Goal: Task Accomplishment & Management: Manage account settings

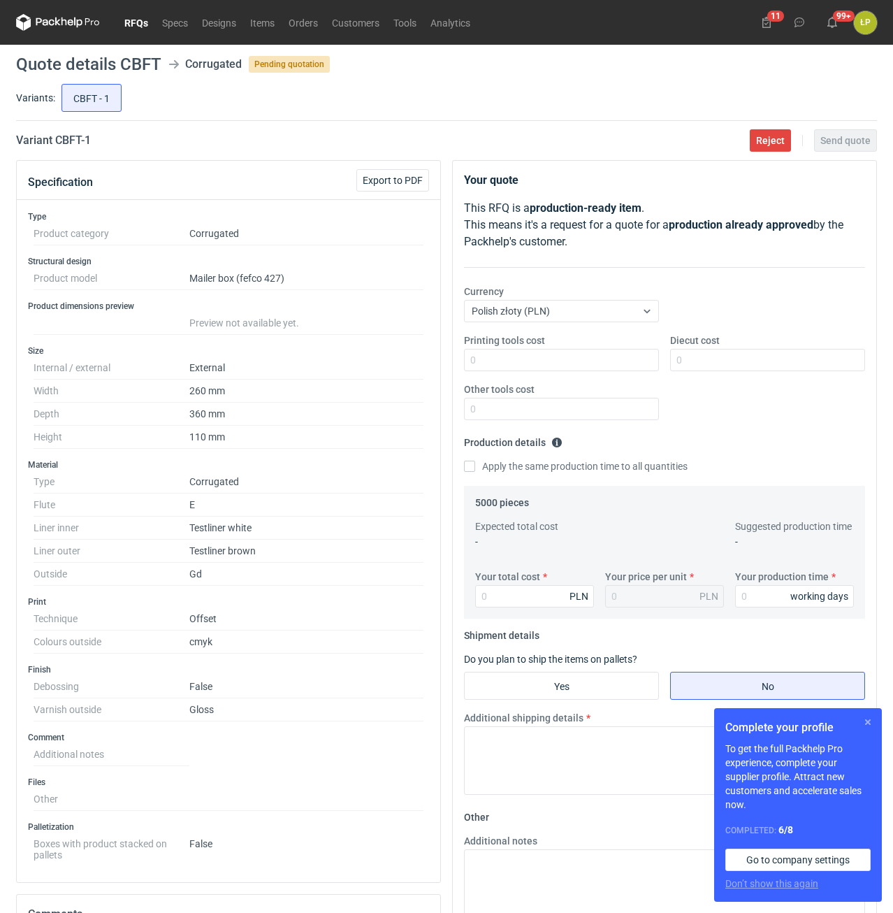
click at [862, 721] on button "button" at bounding box center [868, 722] width 17 height 17
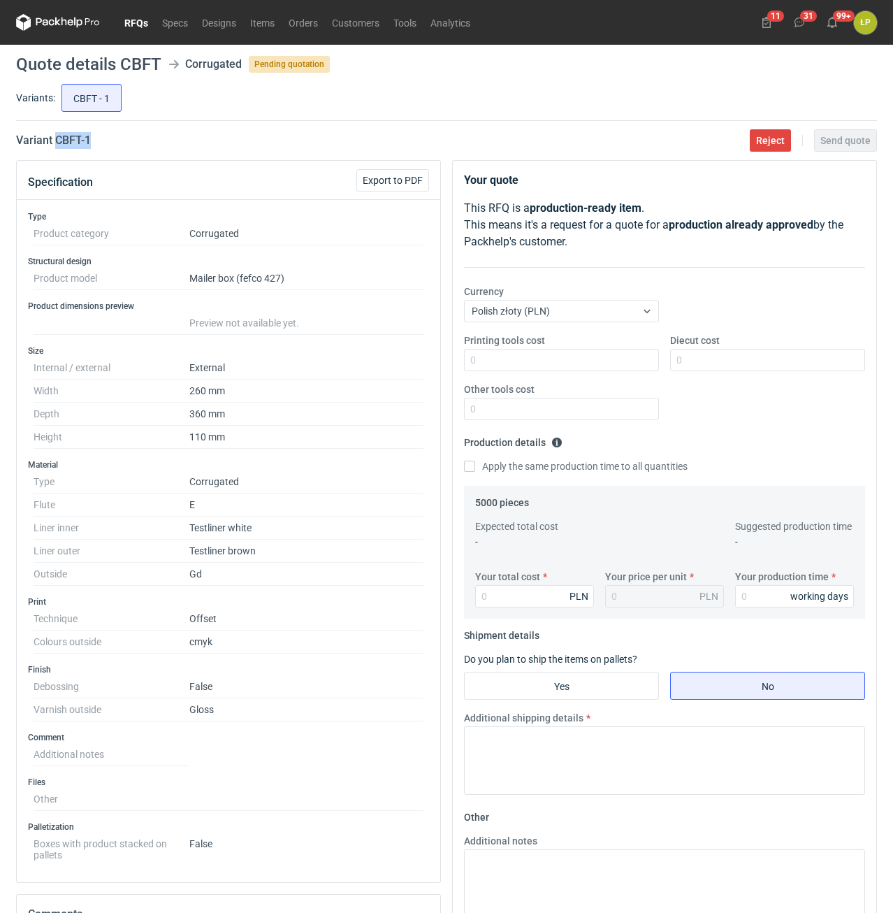
drag, startPoint x: 103, startPoint y: 141, endPoint x: 57, endPoint y: 148, distance: 46.6
click at [57, 148] on div "Variant CBFT - 1 Reject Send quote" at bounding box center [446, 140] width 861 height 17
copy h2 "CBFT - 1"
click at [561, 371] on div "Printing tools cost Diecut cost Other tools cost" at bounding box center [665, 382] width 412 height 98
click at [561, 359] on input "Printing tools cost" at bounding box center [561, 360] width 195 height 22
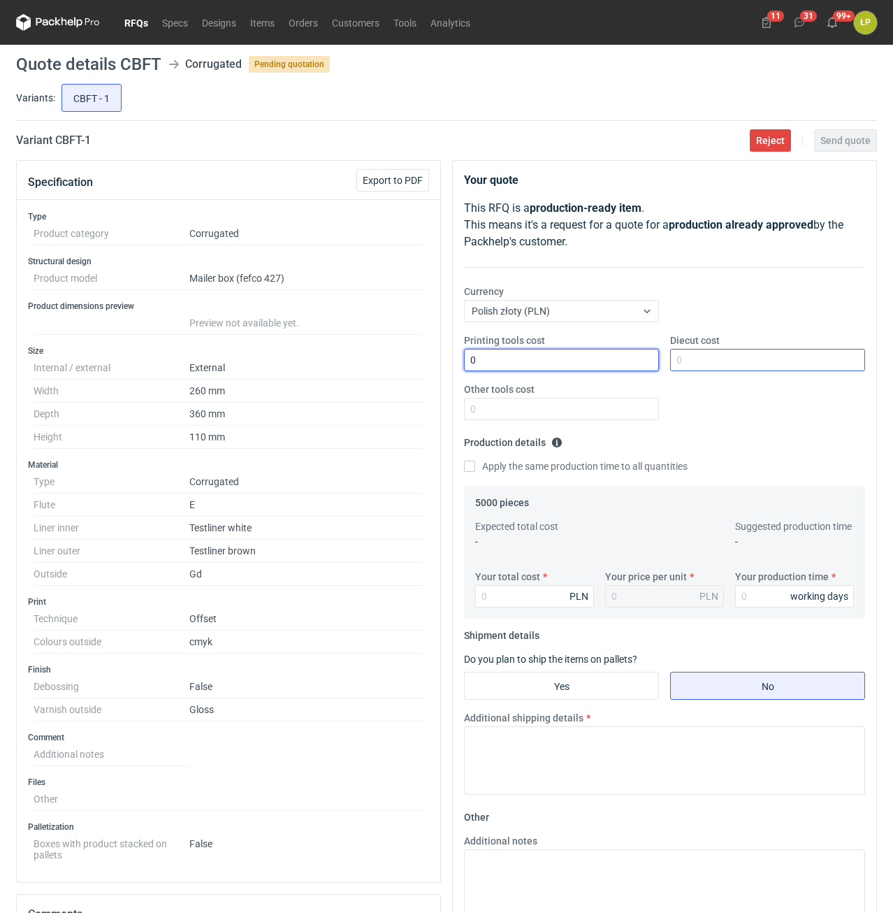
type input "0"
click at [724, 361] on input "Diecut cost" at bounding box center [767, 360] width 195 height 22
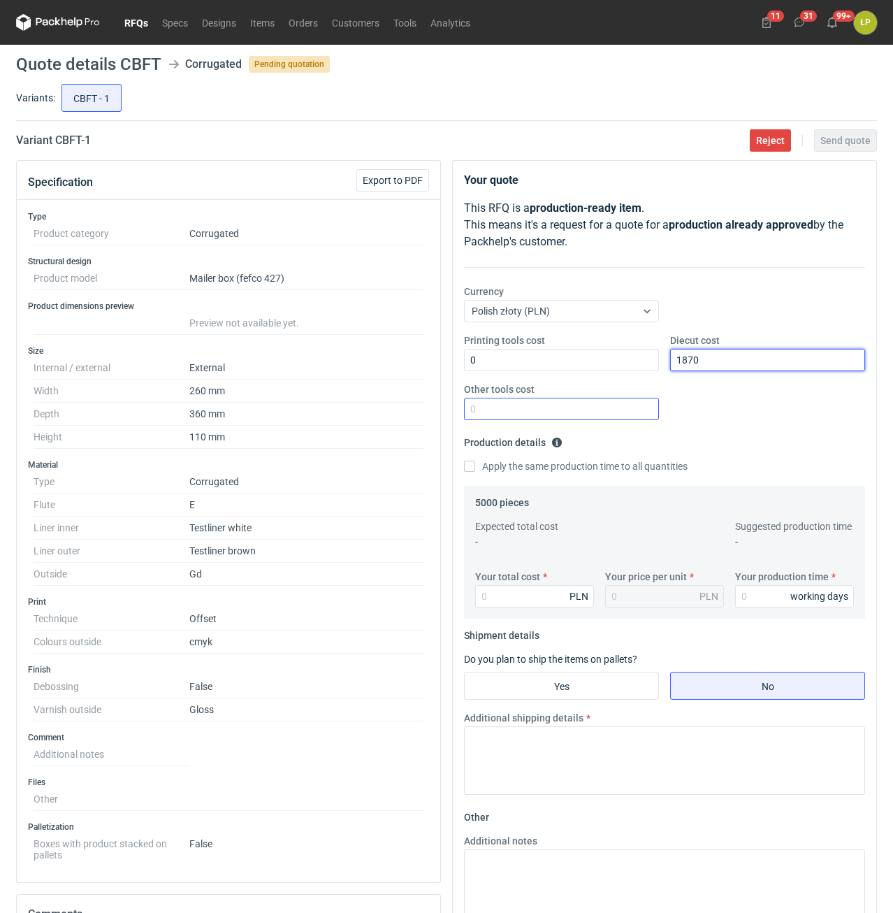
type input "1870"
click at [617, 407] on input "Other tools cost" at bounding box center [561, 409] width 195 height 22
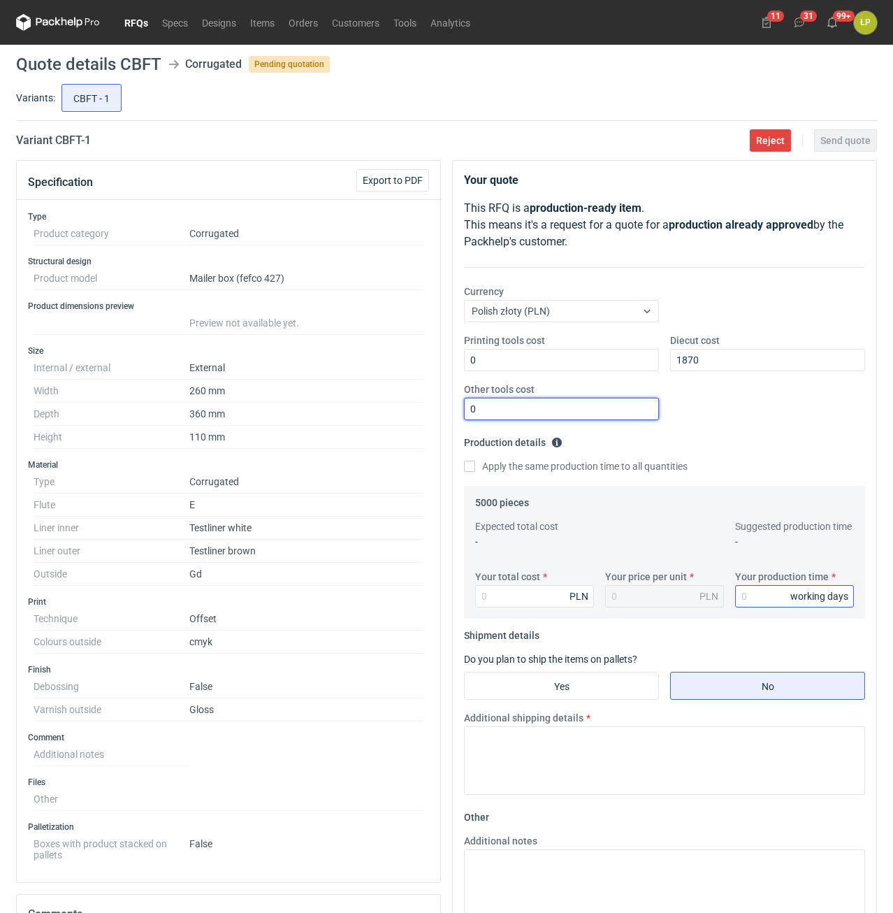
type input "0"
click at [765, 603] on input "Your production time" at bounding box center [794, 596] width 119 height 22
type input "15"
drag, startPoint x: 491, startPoint y: 591, endPoint x: 523, endPoint y: 614, distance: 39.6
click at [491, 591] on input "Your total cost" at bounding box center [534, 596] width 119 height 22
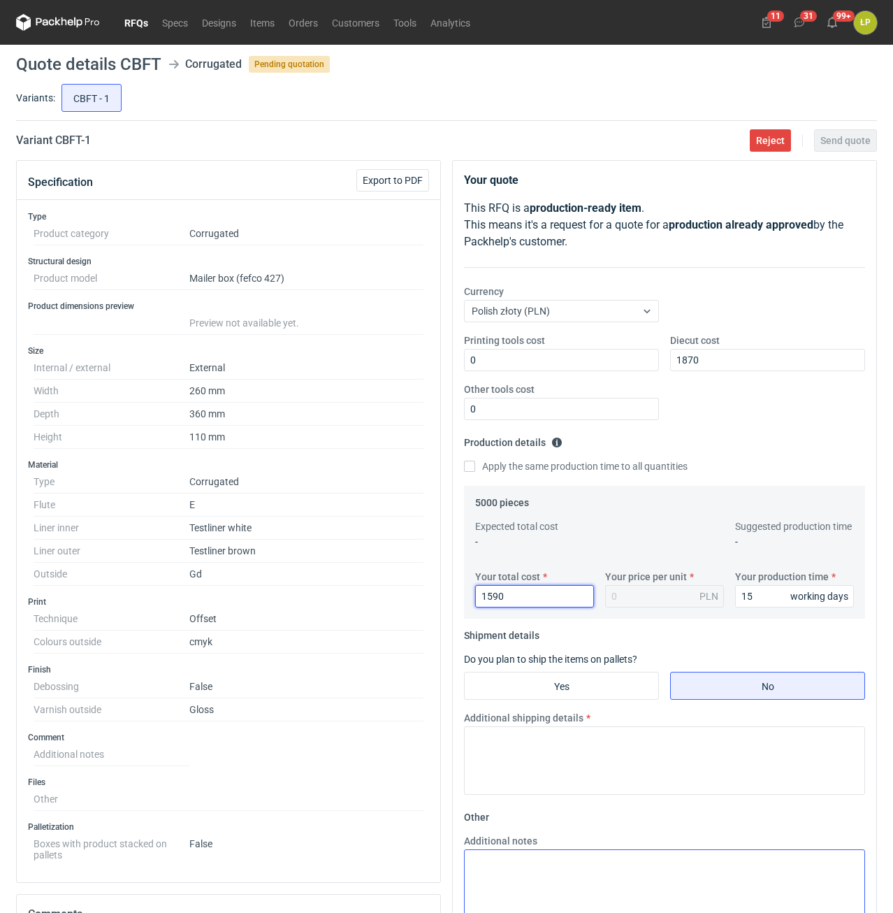
type input "15900"
type input "3.18"
type input "15900"
click at [583, 689] on input "Yes" at bounding box center [562, 685] width 194 height 27
radio input "true"
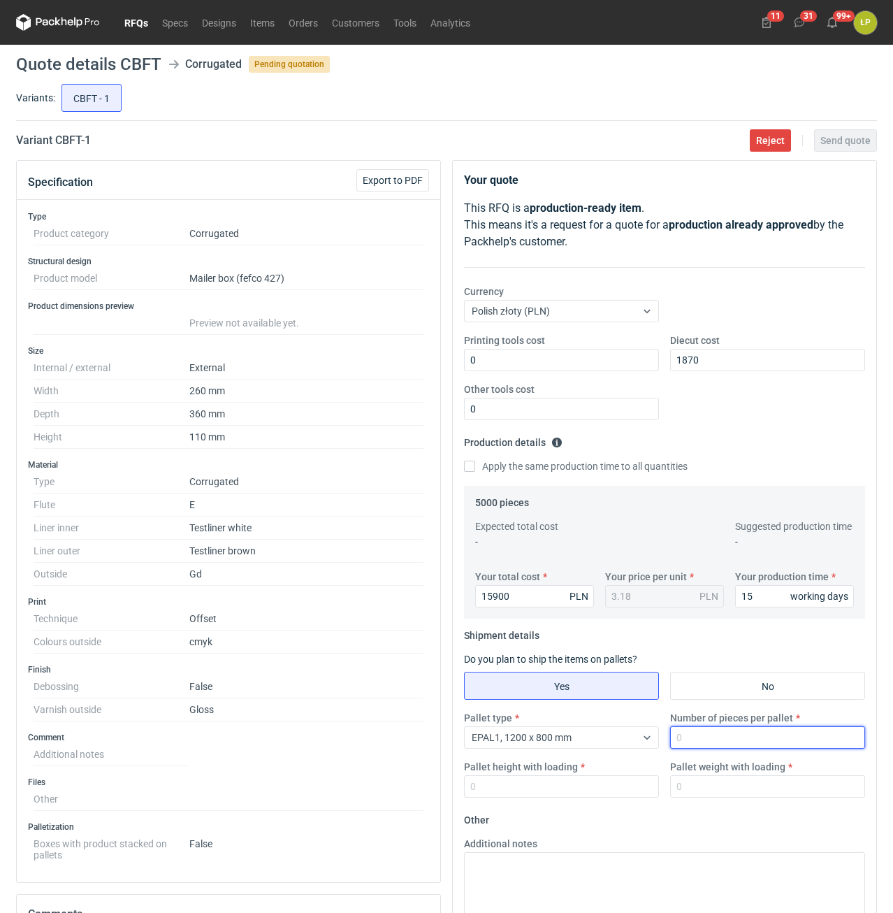
click at [703, 745] on input "Number of pieces per pallet" at bounding box center [767, 737] width 195 height 22
type input "1000"
click at [619, 785] on input "Pallet height with loading" at bounding box center [561, 786] width 195 height 22
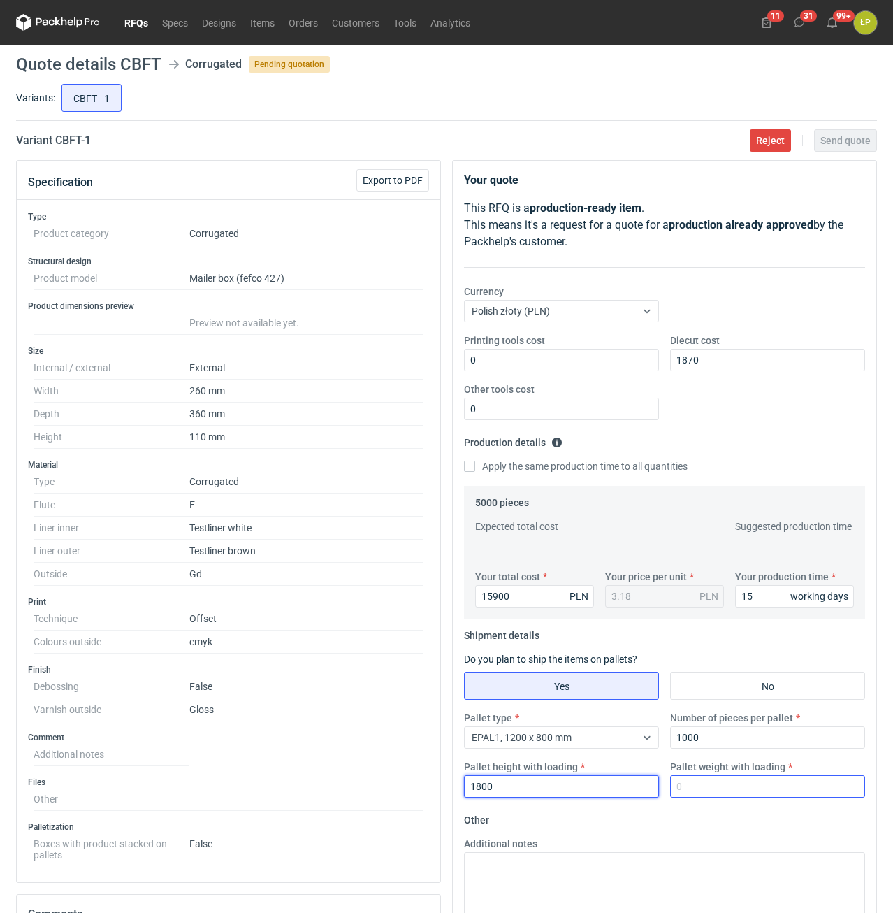
type input "1800"
click at [742, 792] on input "Pallet weight with loading" at bounding box center [767, 786] width 195 height 22
click at [757, 793] on input "Pallet weight with loading" at bounding box center [767, 786] width 195 height 22
type input "460"
click at [765, 819] on fieldset "Other Additional notes Browse files or drop to attach" at bounding box center [664, 912] width 401 height 207
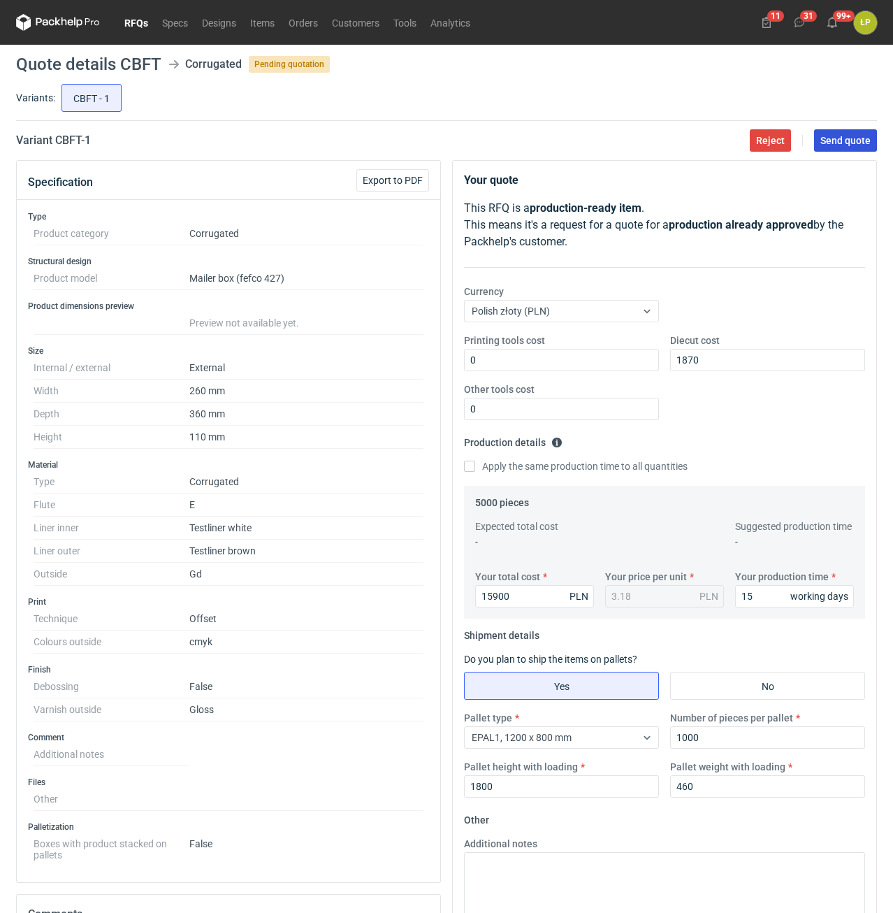
click at [842, 144] on span "Send quote" at bounding box center [846, 141] width 50 height 10
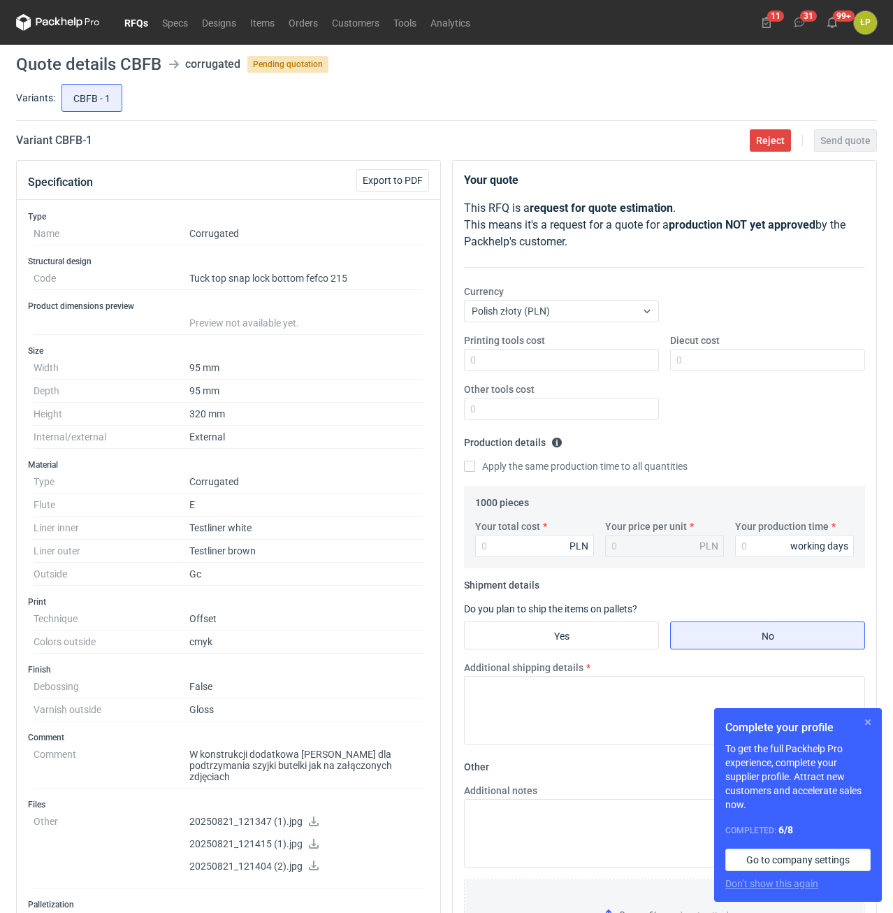
click at [871, 721] on button "button" at bounding box center [868, 722] width 17 height 17
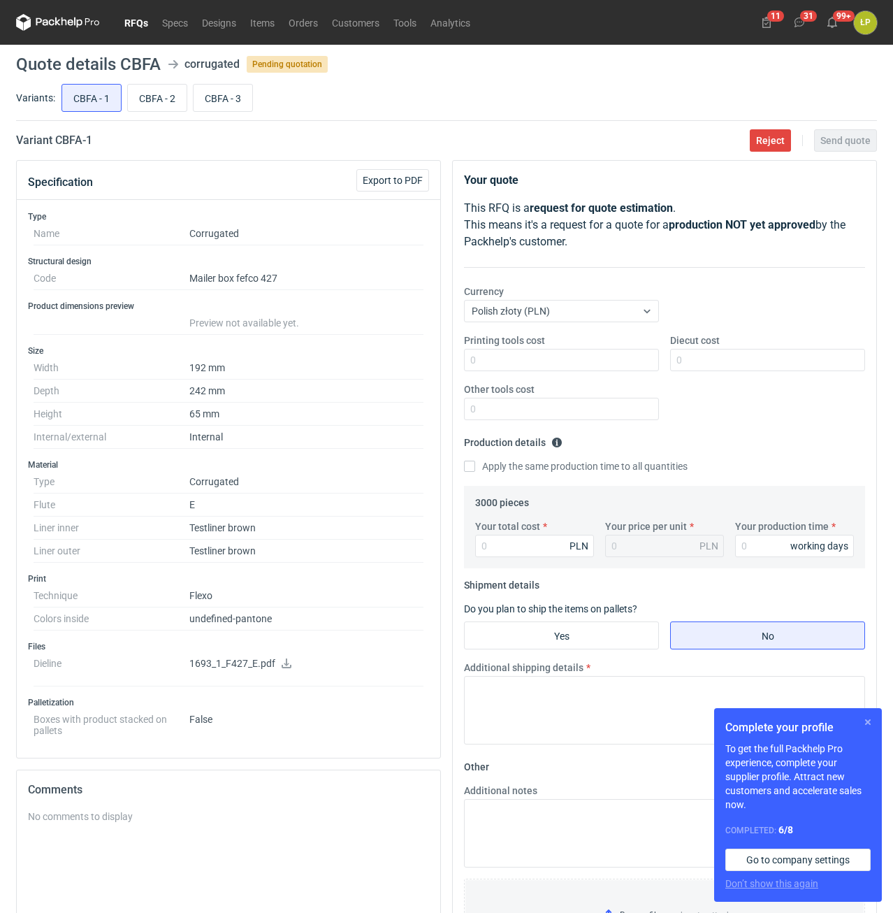
click at [871, 720] on button "button" at bounding box center [868, 722] width 17 height 17
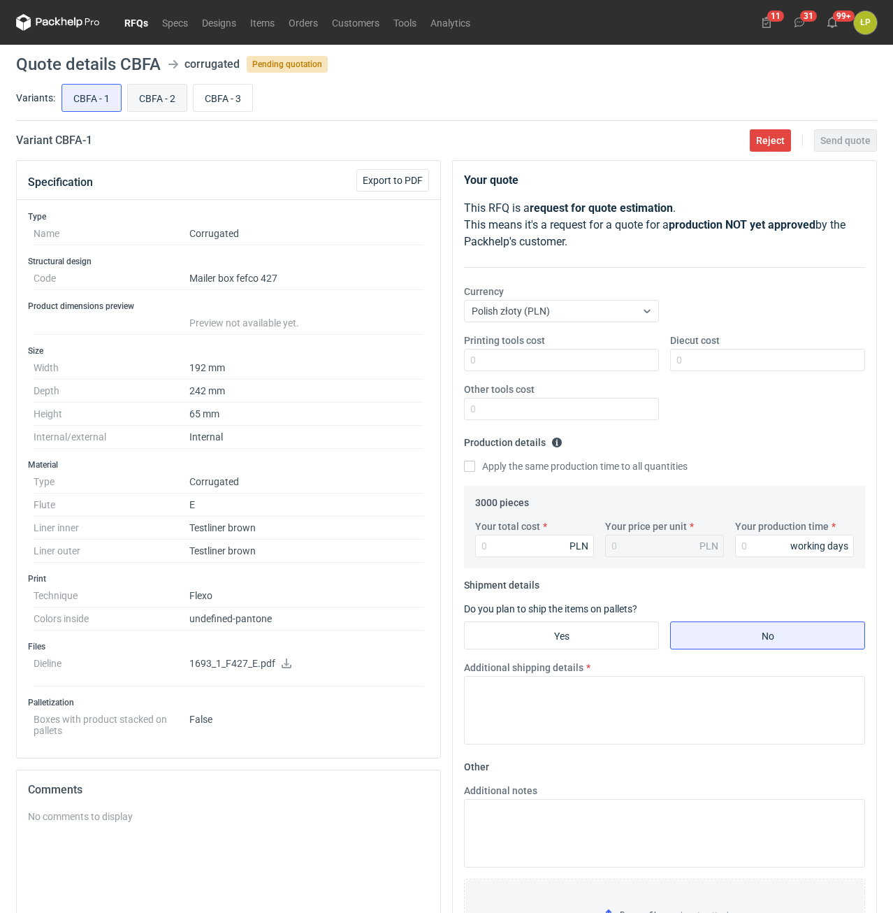
click at [168, 99] on input "CBFA - 2" at bounding box center [157, 98] width 59 height 27
radio input "true"
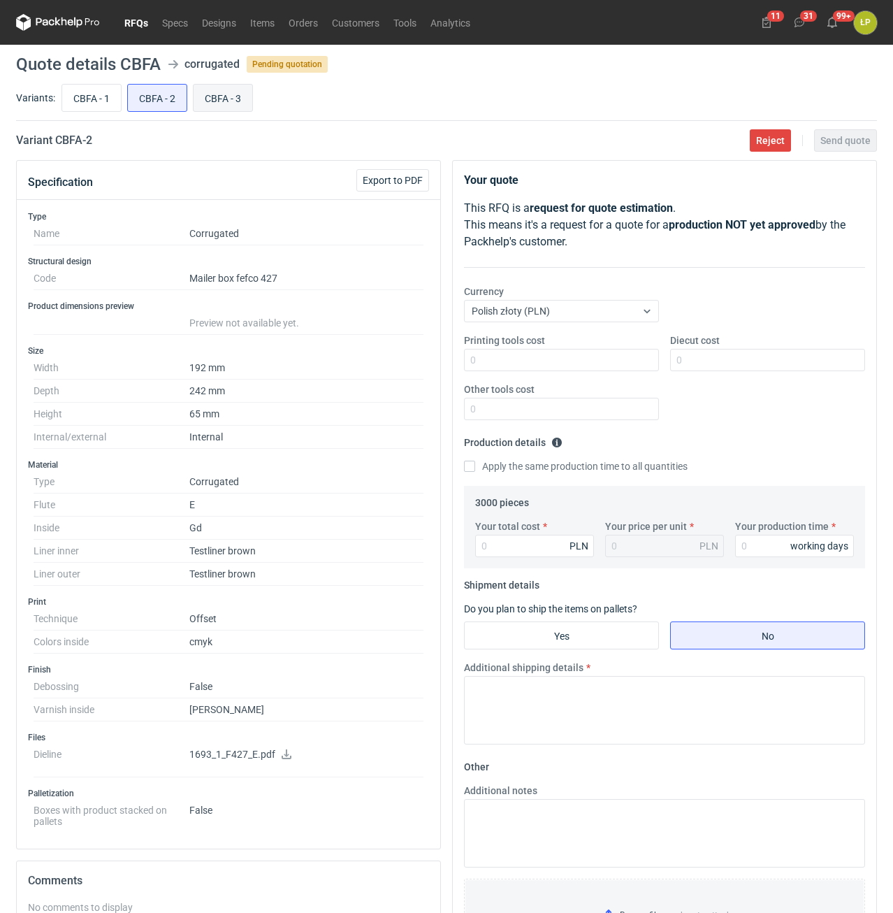
click at [220, 98] on input "CBFA - 3" at bounding box center [223, 98] width 59 height 27
radio input "true"
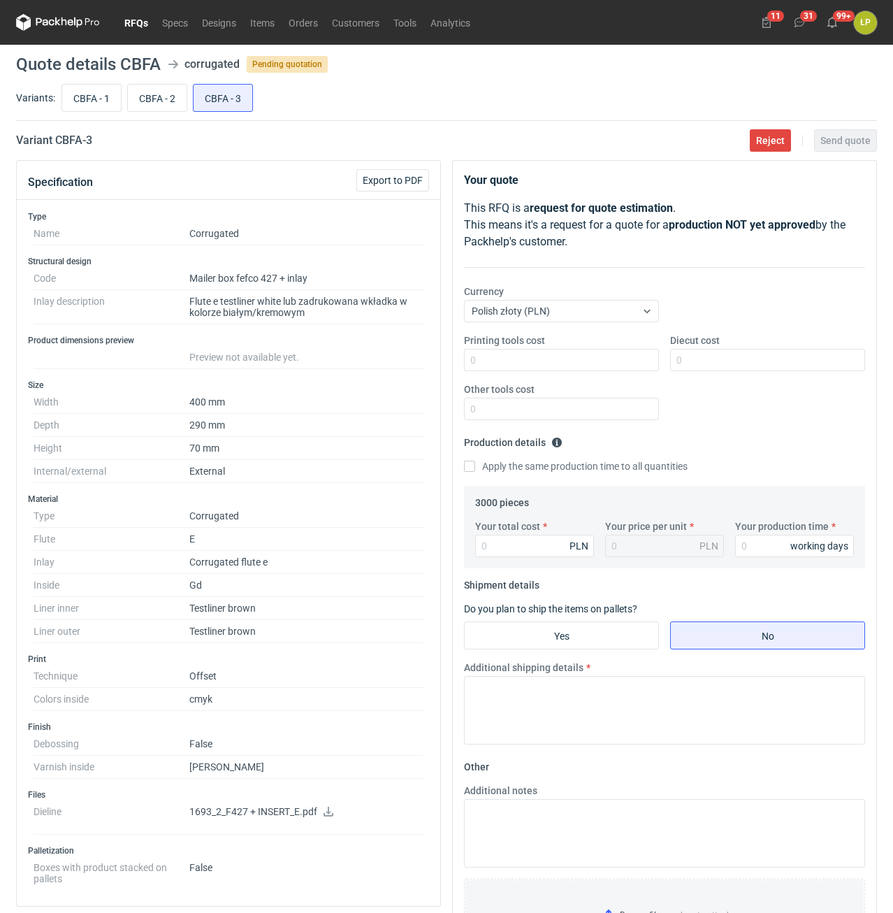
click at [328, 813] on icon at bounding box center [329, 812] width 10 height 10
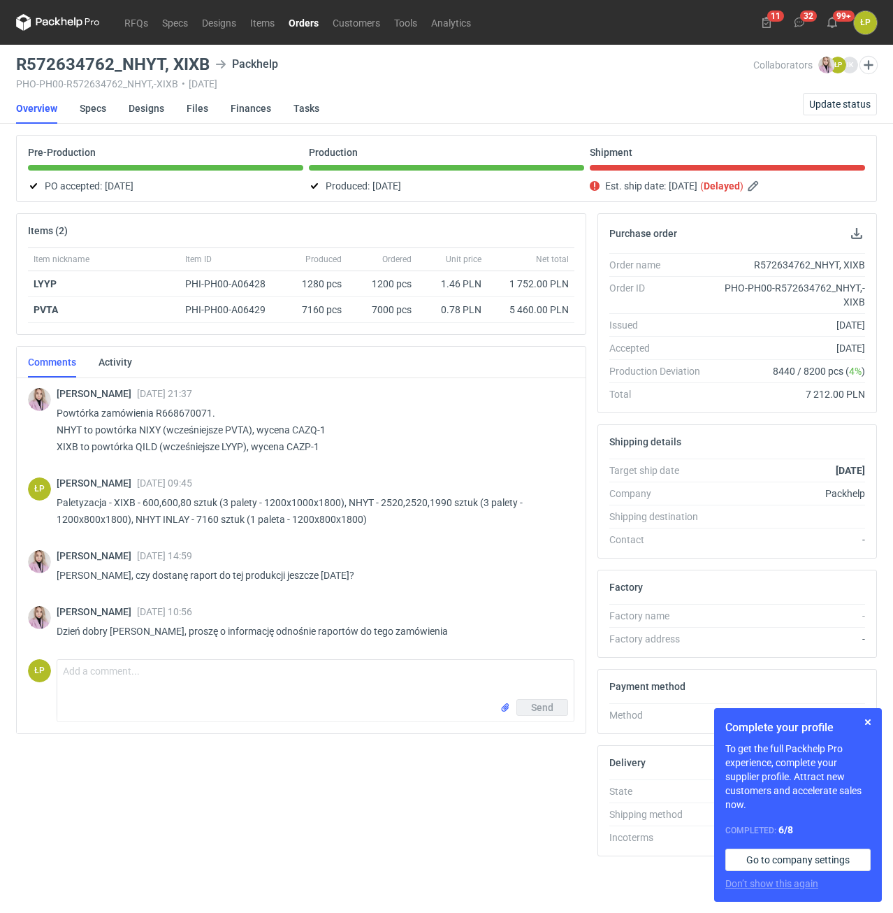
click at [136, 64] on h3 "R572634762_NHYT, XIXB" at bounding box center [113, 64] width 194 height 17
click at [83, 64] on h3 "R572634762_NHYT, XIXB" at bounding box center [113, 64] width 194 height 17
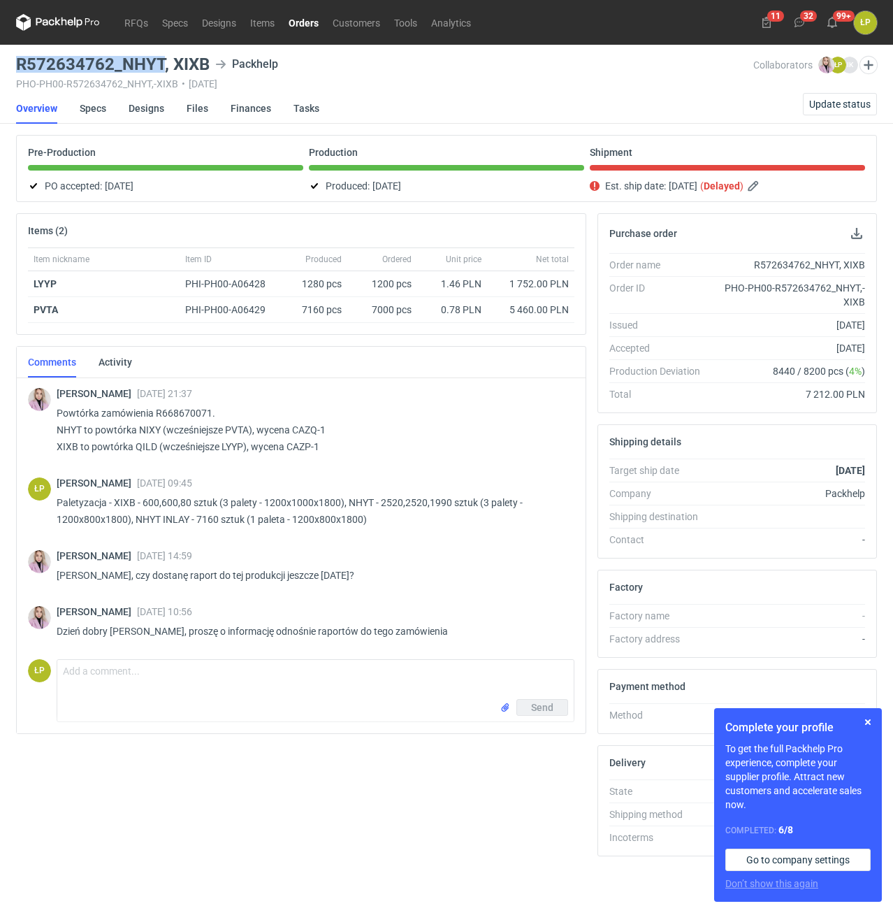
click at [83, 64] on h3 "R572634762_NHYT, XIXB" at bounding box center [113, 64] width 194 height 17
click at [98, 66] on h3 "R572634762_NHYT, XIXB" at bounding box center [113, 64] width 194 height 17
click at [107, 67] on h3 "R572634762_NHYT, XIXB" at bounding box center [113, 64] width 194 height 17
drag, startPoint x: 112, startPoint y: 67, endPoint x: 10, endPoint y: 69, distance: 101.4
click at [16, 69] on h3 "R572634762_NHYT, XIXB" at bounding box center [113, 64] width 194 height 17
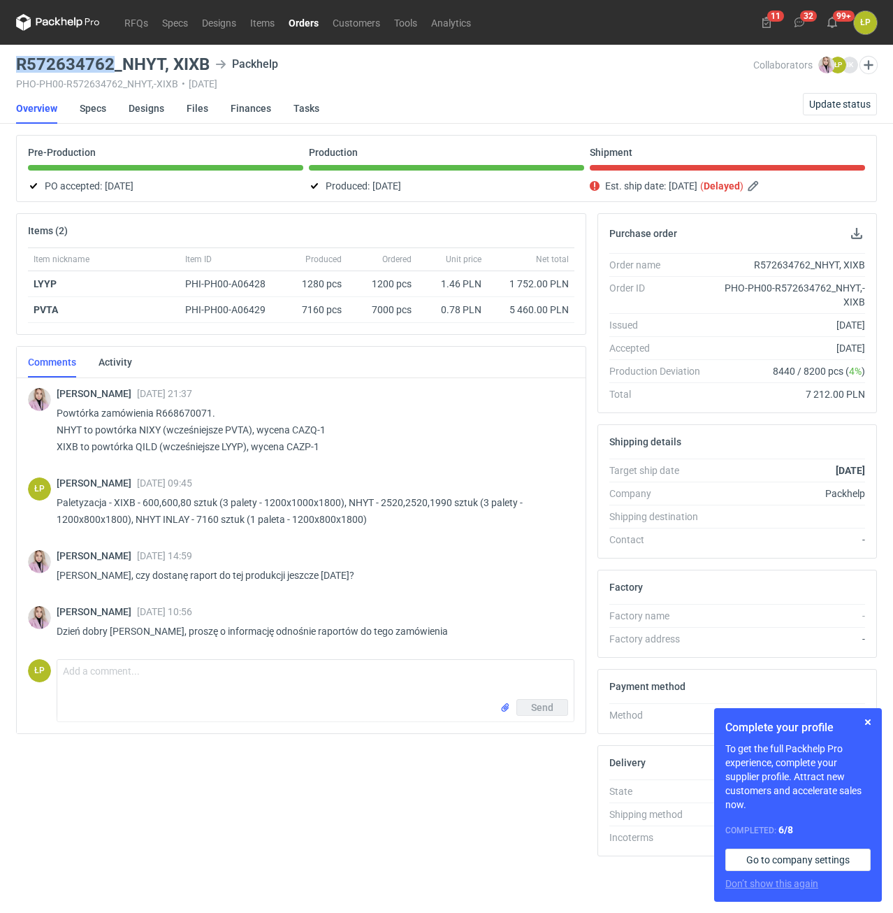
copy h3 "R572634762"
click at [94, 69] on h3 "R572634762_NHYT, XIXB" at bounding box center [113, 64] width 194 height 17
drag, startPoint x: 111, startPoint y: 69, endPoint x: 10, endPoint y: 71, distance: 100.7
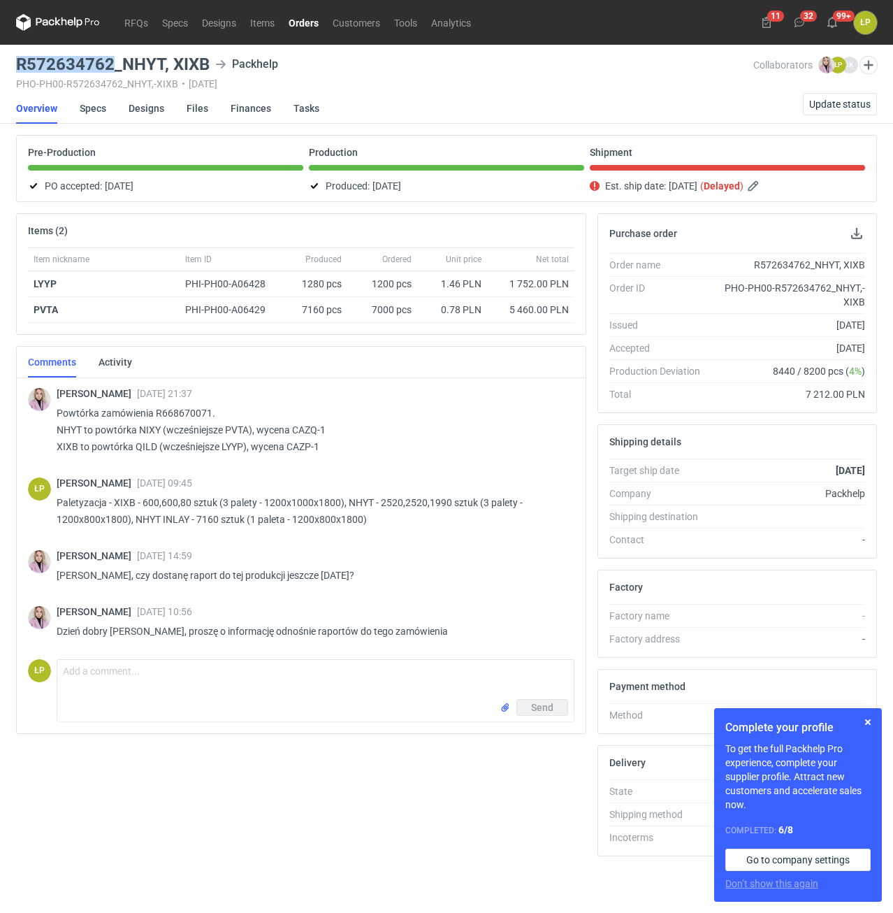
click at [16, 71] on h3 "R572634762_NHYT, XIXB" at bounding box center [113, 64] width 194 height 17
copy h3 "R572634762"
click at [865, 724] on button "button" at bounding box center [868, 722] width 17 height 17
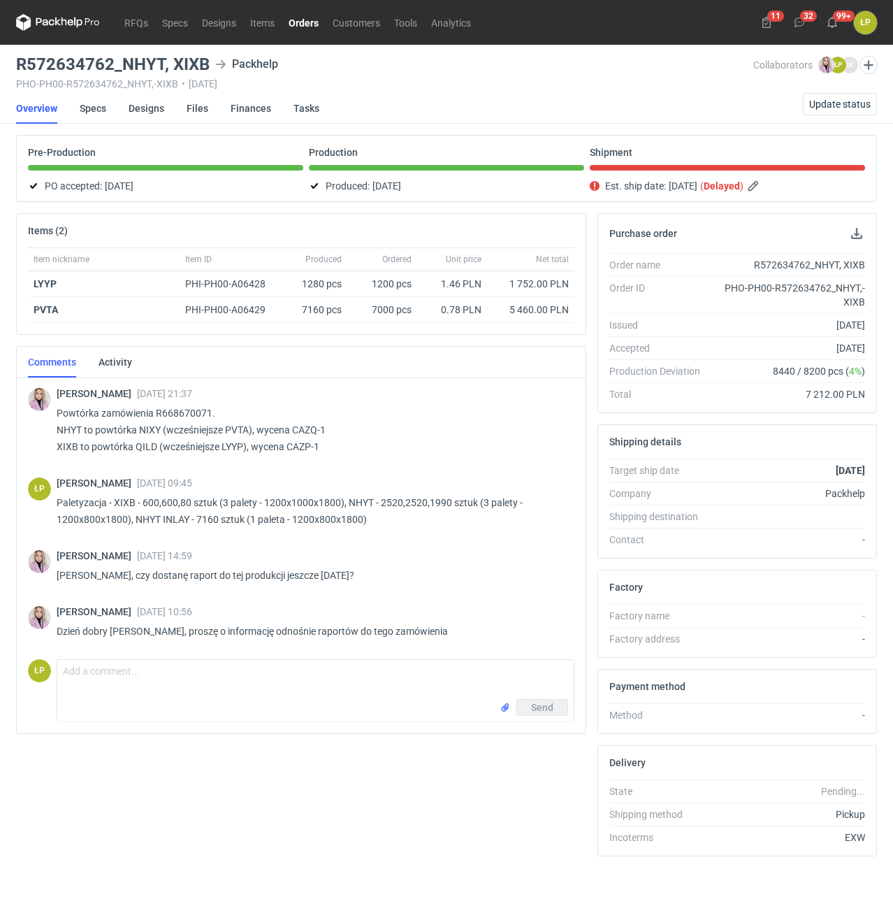
click at [150, 69] on h3 "R572634762_NHYT, XIXB" at bounding box center [113, 64] width 194 height 17
click at [201, 66] on h3 "R572634762_NHYT, XIXB" at bounding box center [113, 64] width 194 height 17
copy h3 "XIXB"
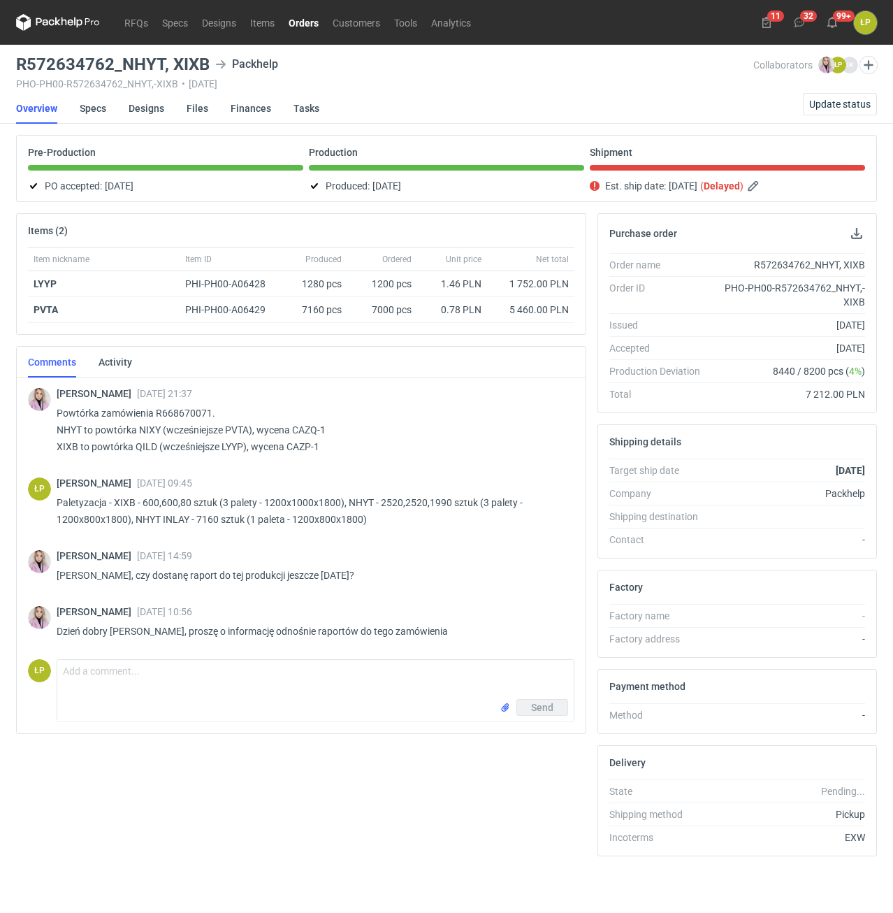
click at [62, 71] on h3 "R572634762_NHYT, XIXB" at bounding box center [113, 64] width 194 height 17
click at [62, 66] on h3 "R572634762_NHYT, XIXB" at bounding box center [113, 64] width 194 height 17
drag, startPoint x: 109, startPoint y: 66, endPoint x: 13, endPoint y: 66, distance: 96.5
click at [16, 66] on h3 "R572634762_NHYT, XIXB" at bounding box center [113, 64] width 194 height 17
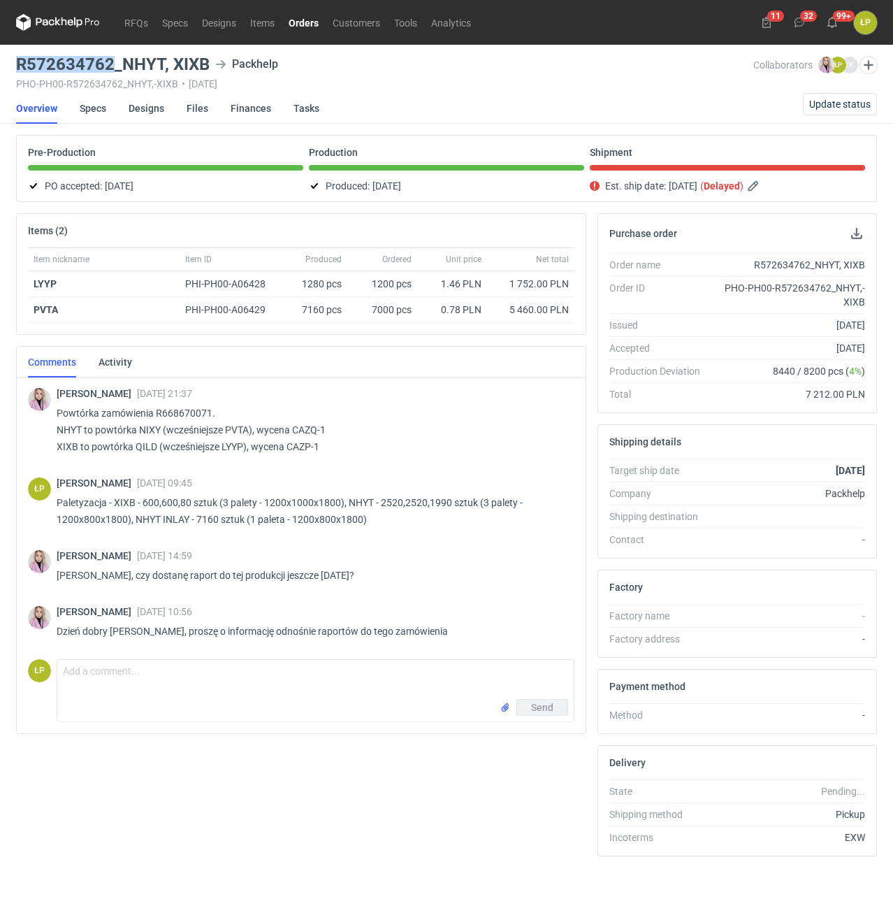
copy h3 "R572634762"
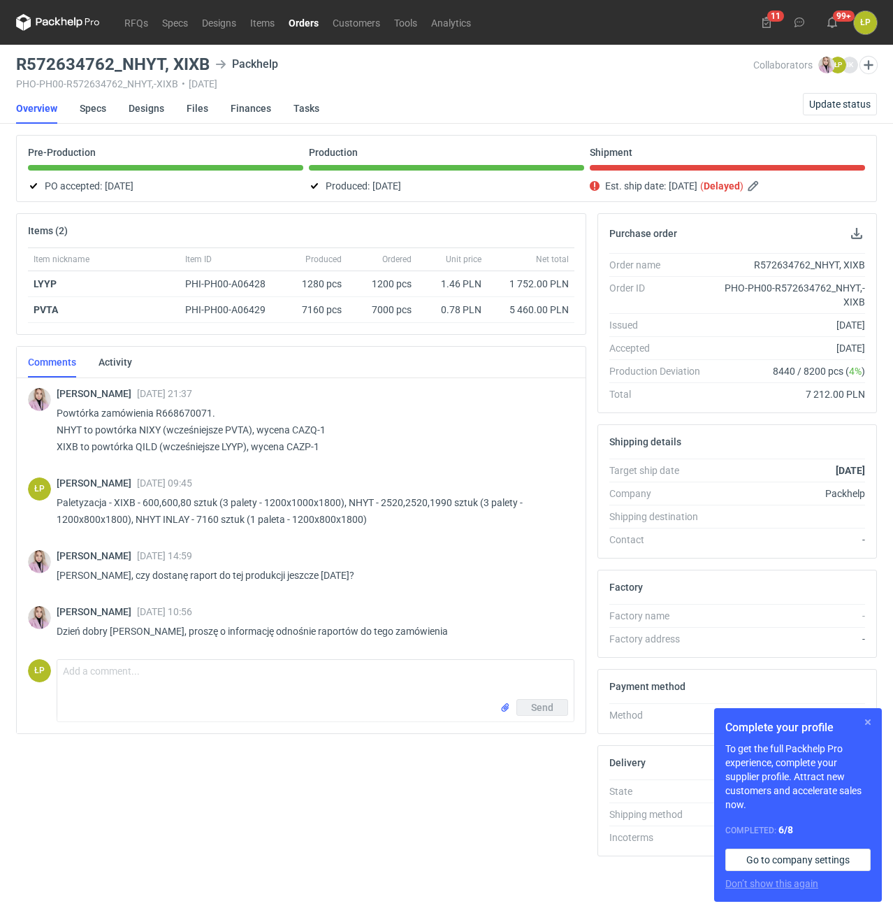
click at [868, 721] on button "button" at bounding box center [868, 722] width 17 height 17
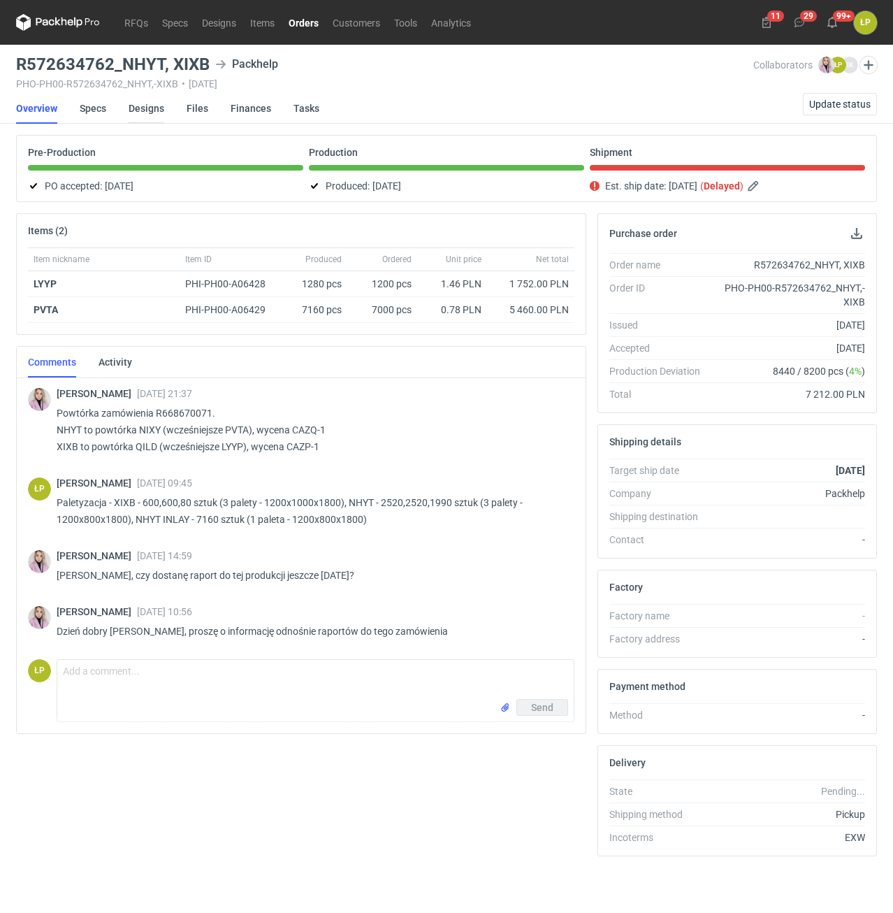
click at [141, 106] on link "Designs" at bounding box center [147, 108] width 36 height 31
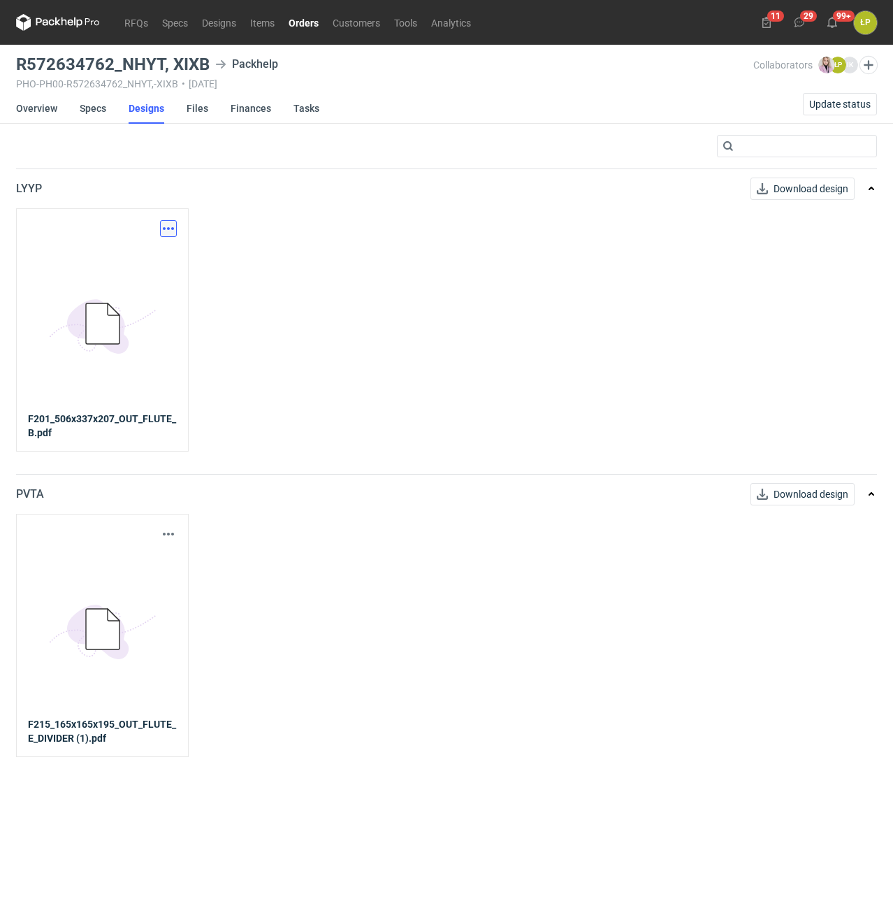
click at [168, 229] on button "button" at bounding box center [168, 228] width 17 height 17
click at [139, 267] on link "Download design part" at bounding box center [107, 259] width 129 height 22
click at [166, 531] on button "button" at bounding box center [168, 534] width 17 height 17
click at [159, 561] on link "Download design part" at bounding box center [107, 565] width 129 height 22
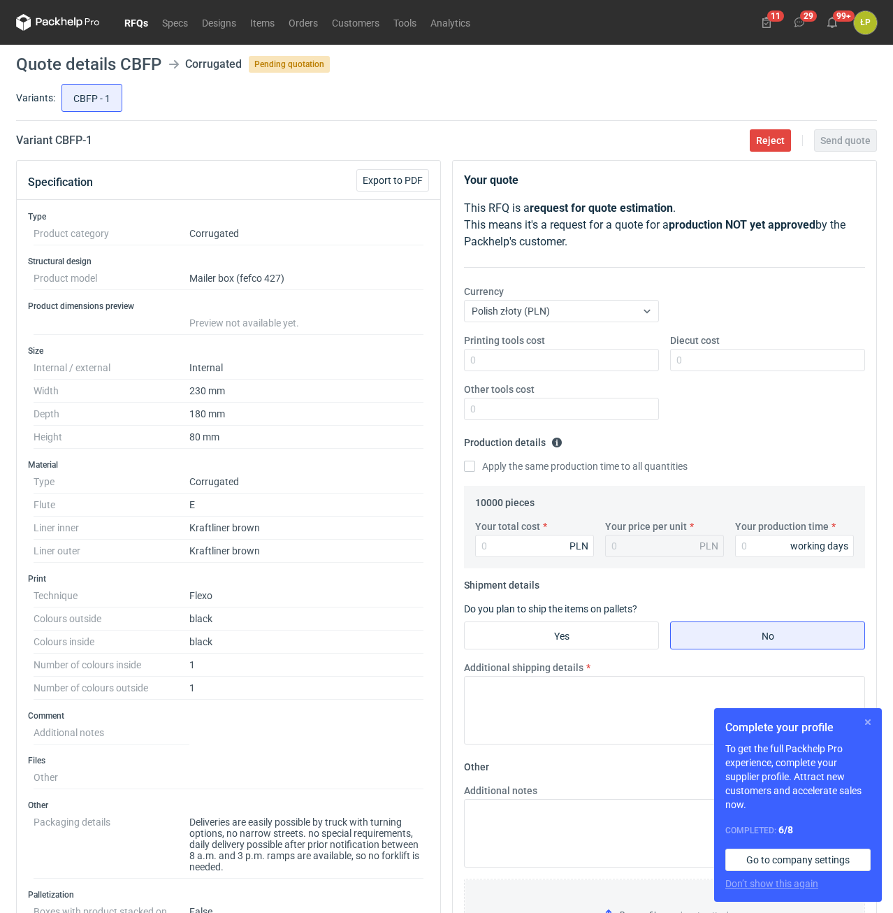
click at [865, 721] on button "button" at bounding box center [868, 722] width 17 height 17
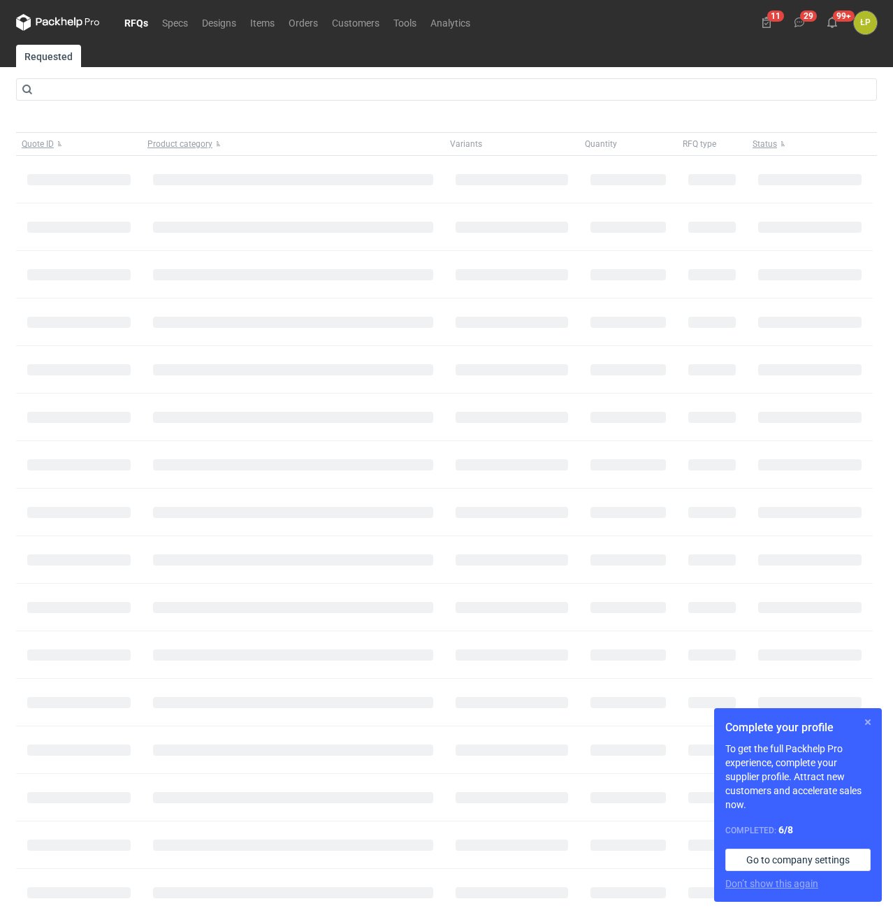
click at [871, 725] on button "button" at bounding box center [868, 722] width 17 height 17
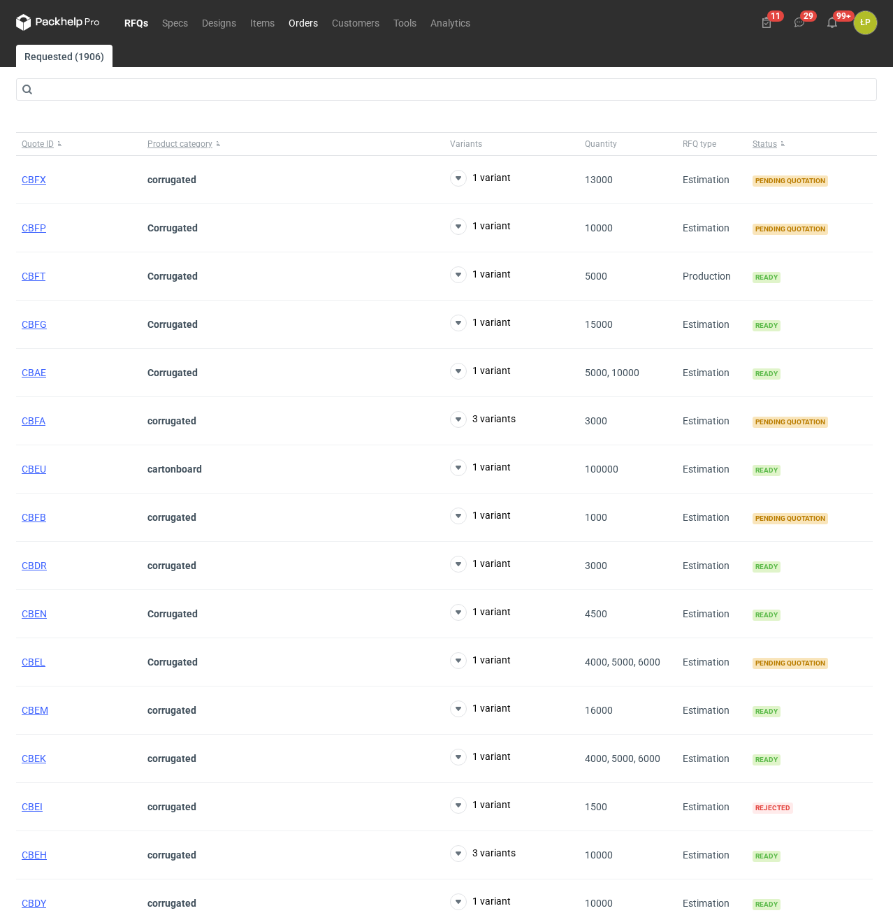
click at [316, 24] on link "Orders" at bounding box center [303, 22] width 43 height 17
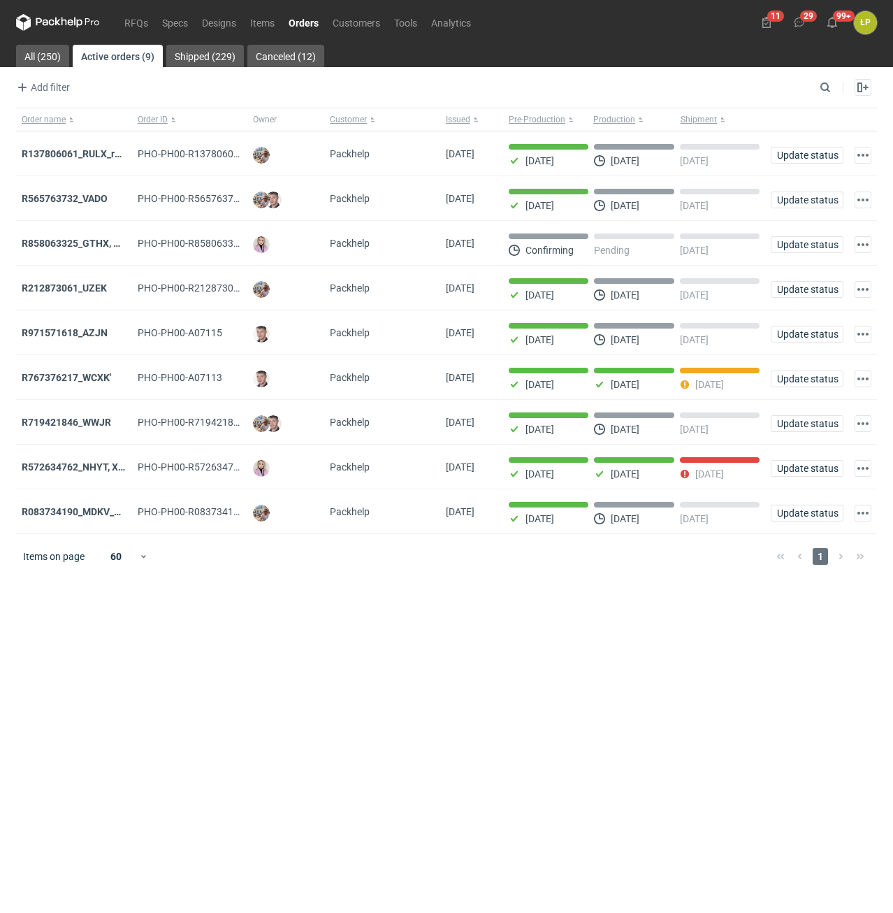
click at [629, 679] on main "All (250) Active orders (9) Shipped (229) Canceled (12) Add filter Owner first …" at bounding box center [446, 479] width 872 height 868
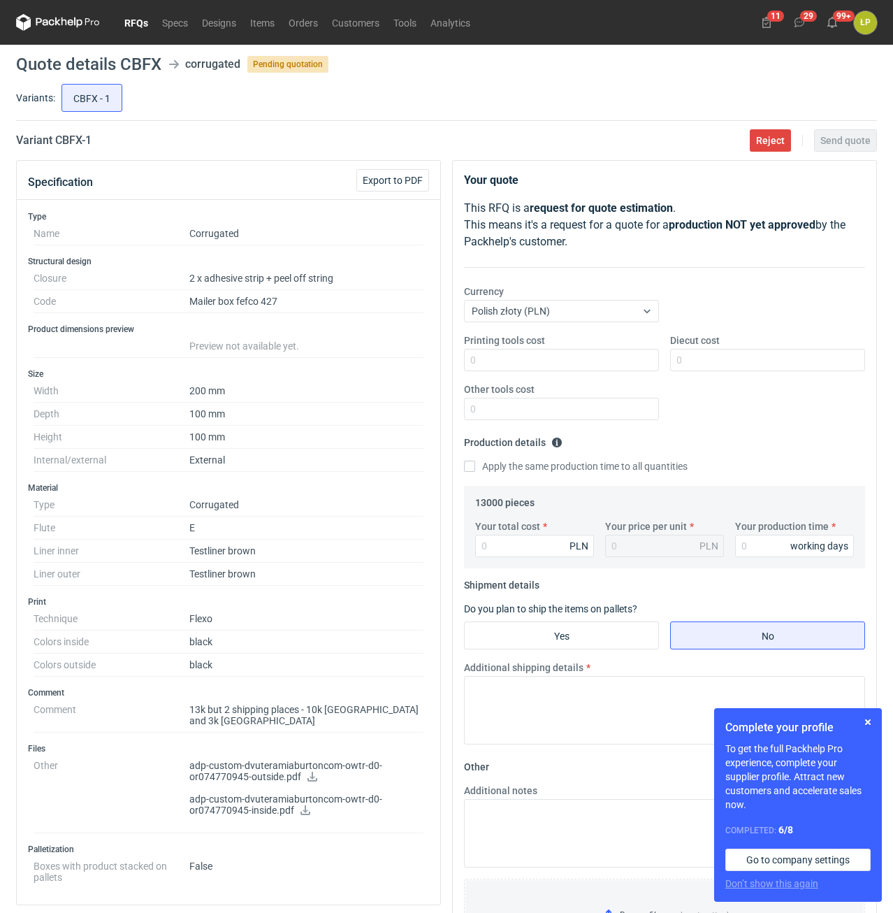
click at [310, 772] on icon at bounding box center [313, 777] width 10 height 10
click at [305, 805] on icon at bounding box center [306, 810] width 10 height 10
click at [868, 721] on button "button" at bounding box center [868, 722] width 17 height 17
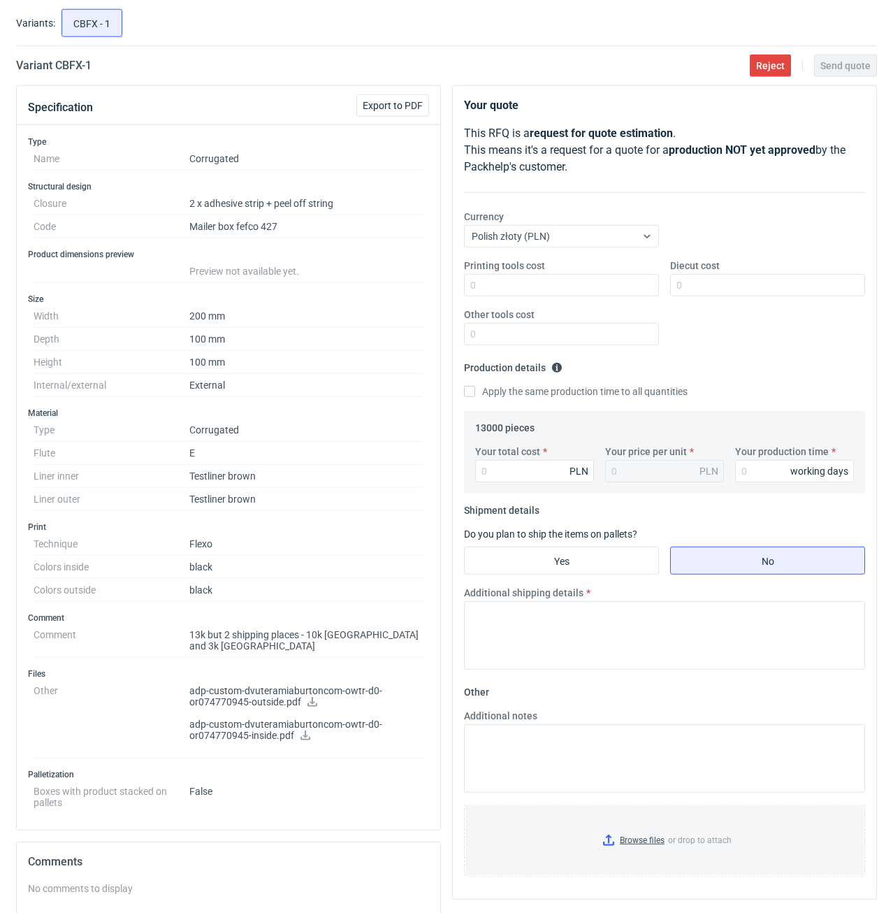
scroll to position [119, 0]
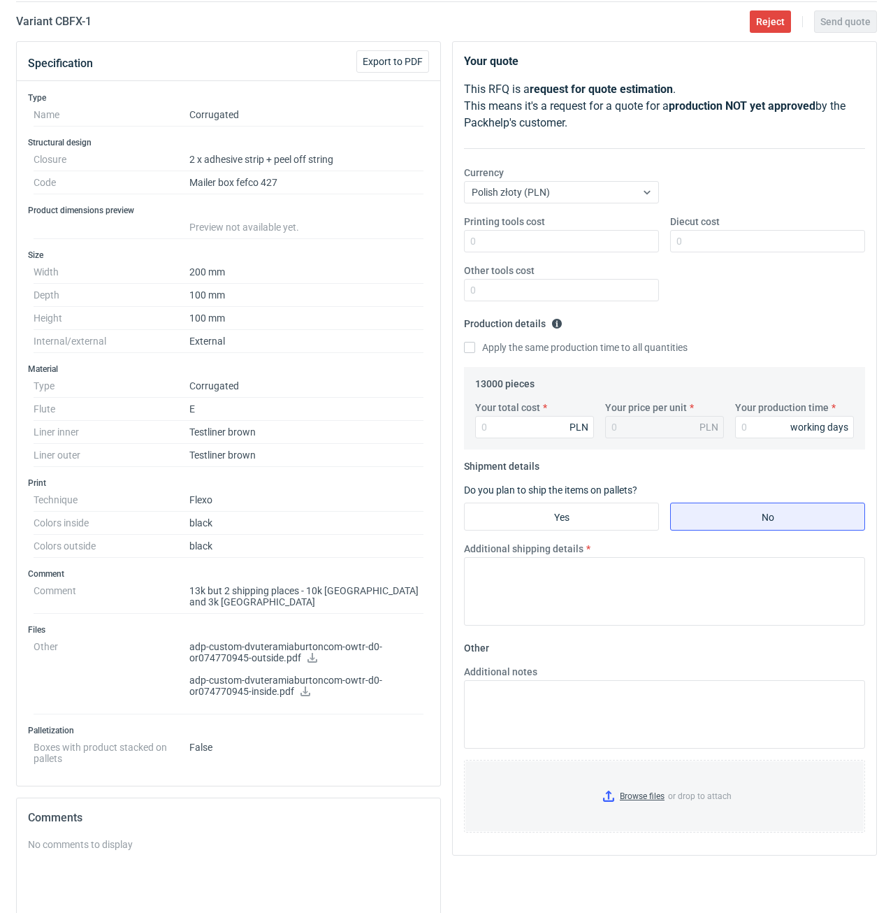
click at [308, 653] on icon at bounding box center [312, 658] width 11 height 10
drag, startPoint x: 102, startPoint y: 28, endPoint x: 57, endPoint y: 29, distance: 45.4
click at [57, 29] on div "Variant CBFX - 1 Reject Send quote" at bounding box center [446, 21] width 861 height 17
copy h2 "CBFX - 1"
click at [547, 235] on input "Printing tools cost" at bounding box center [561, 241] width 195 height 22
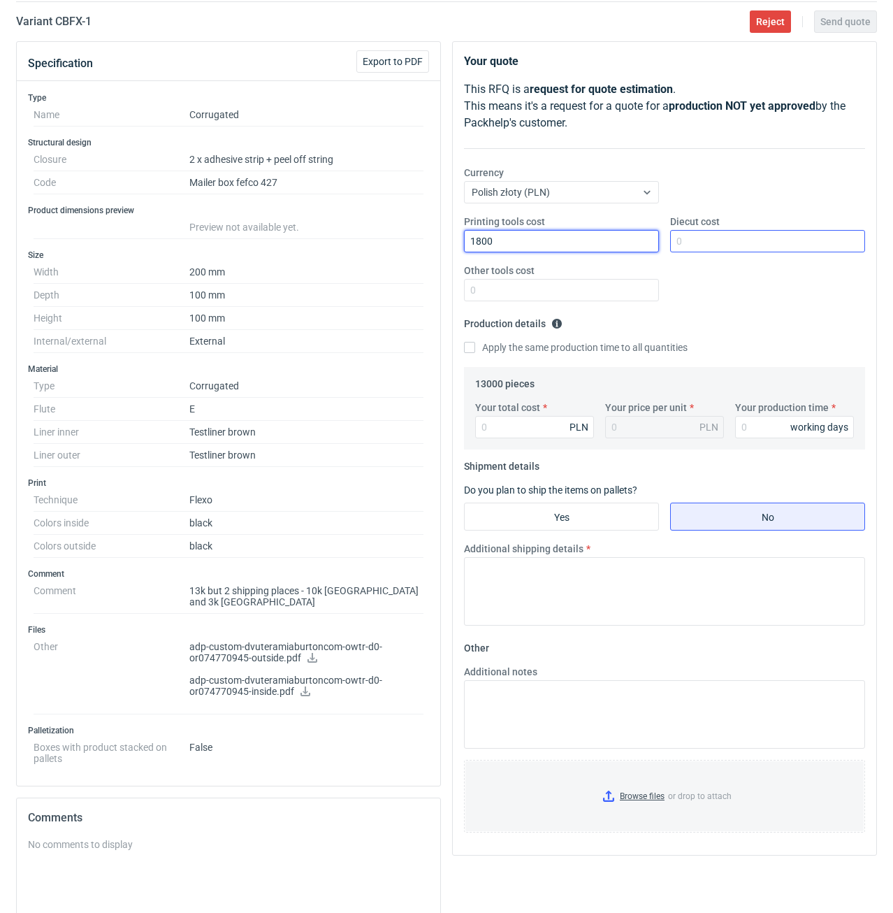
type input "1800"
click at [702, 245] on input "Diecut cost" at bounding box center [767, 241] width 195 height 22
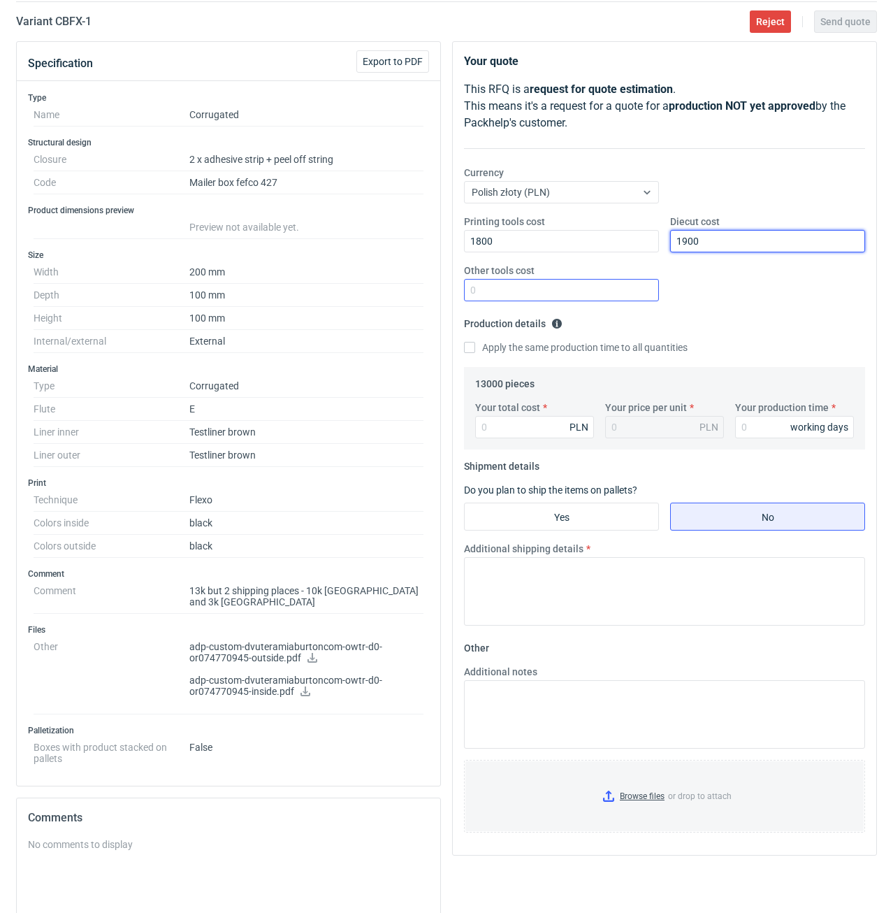
type input "1900"
click at [597, 295] on input "Other tools cost" at bounding box center [561, 290] width 195 height 22
type input "0"
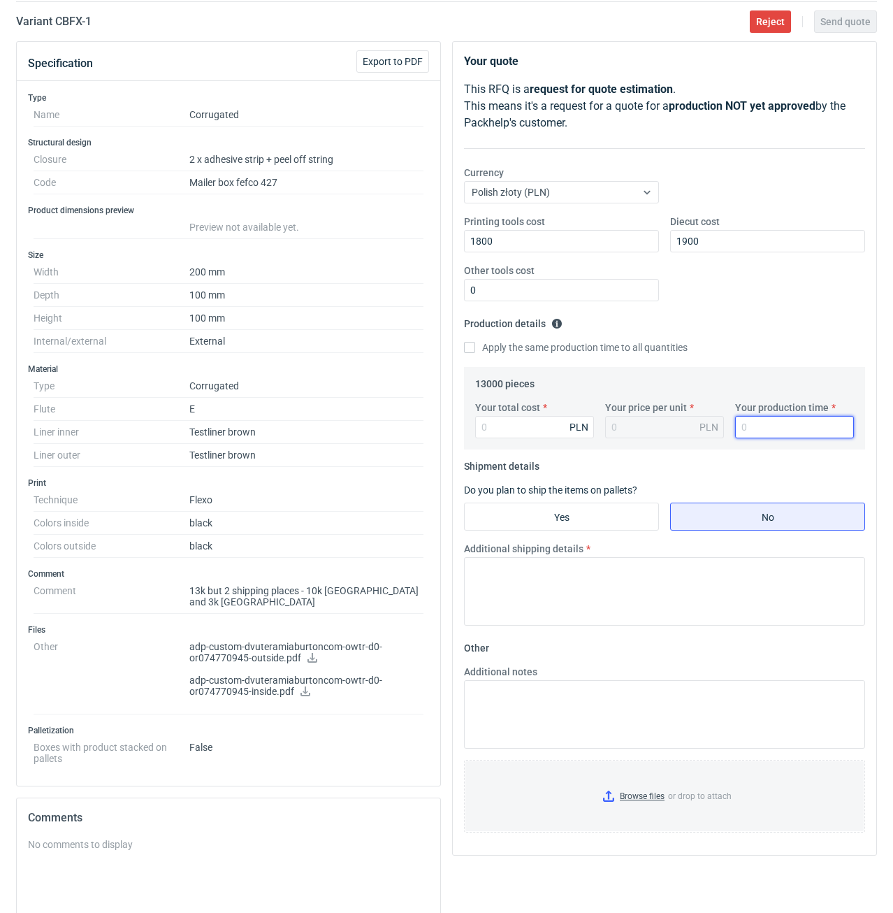
click at [766, 427] on input "Your production time" at bounding box center [794, 427] width 119 height 22
type input "15"
click at [544, 431] on input "Your total cost" at bounding box center [534, 427] width 119 height 22
type input "8580"
type input "0.66"
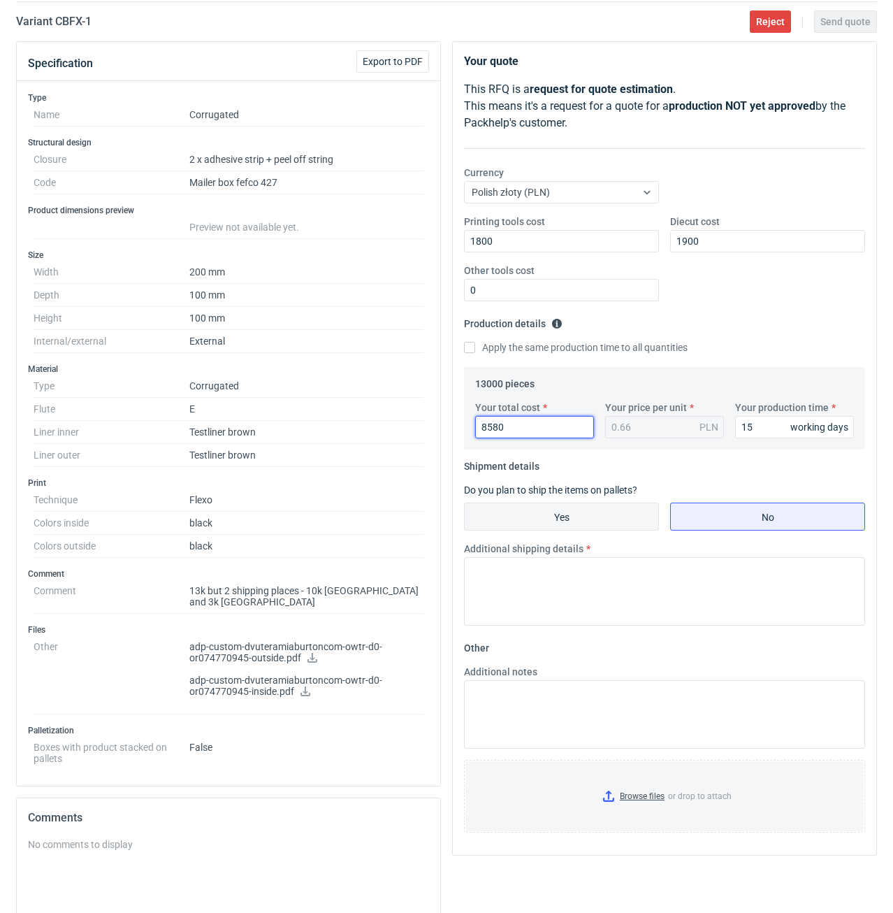
type input "8580"
click at [620, 519] on input "Yes" at bounding box center [562, 516] width 194 height 27
radio input "true"
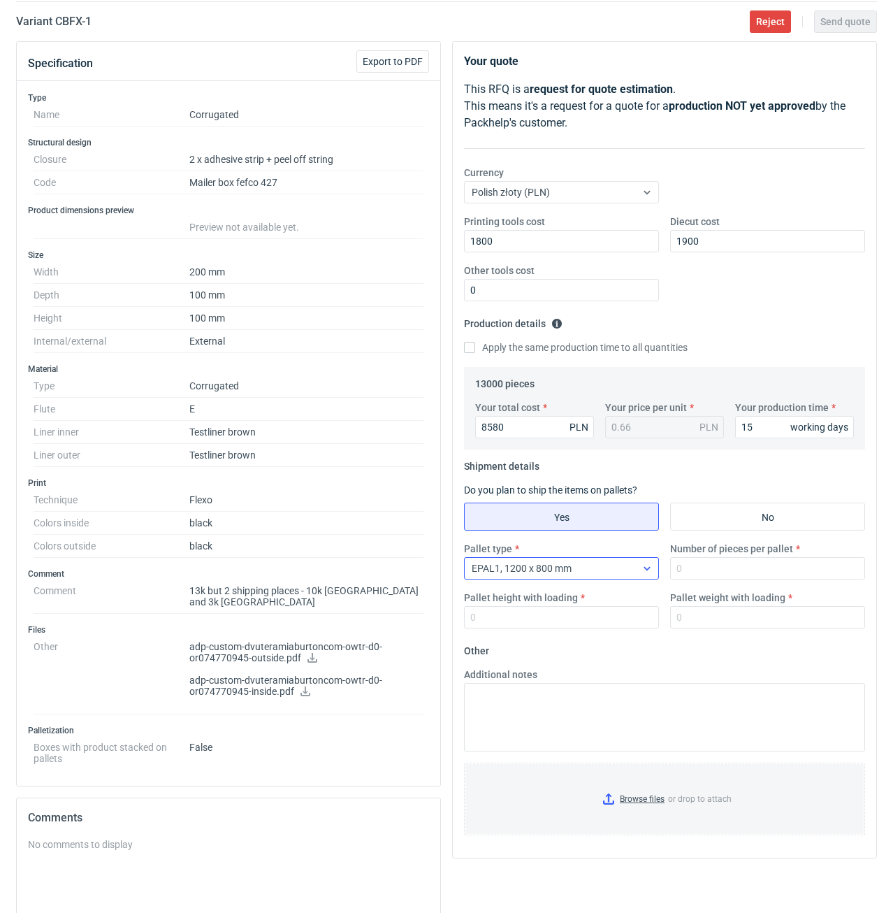
click at [648, 570] on icon at bounding box center [647, 568] width 6 height 3
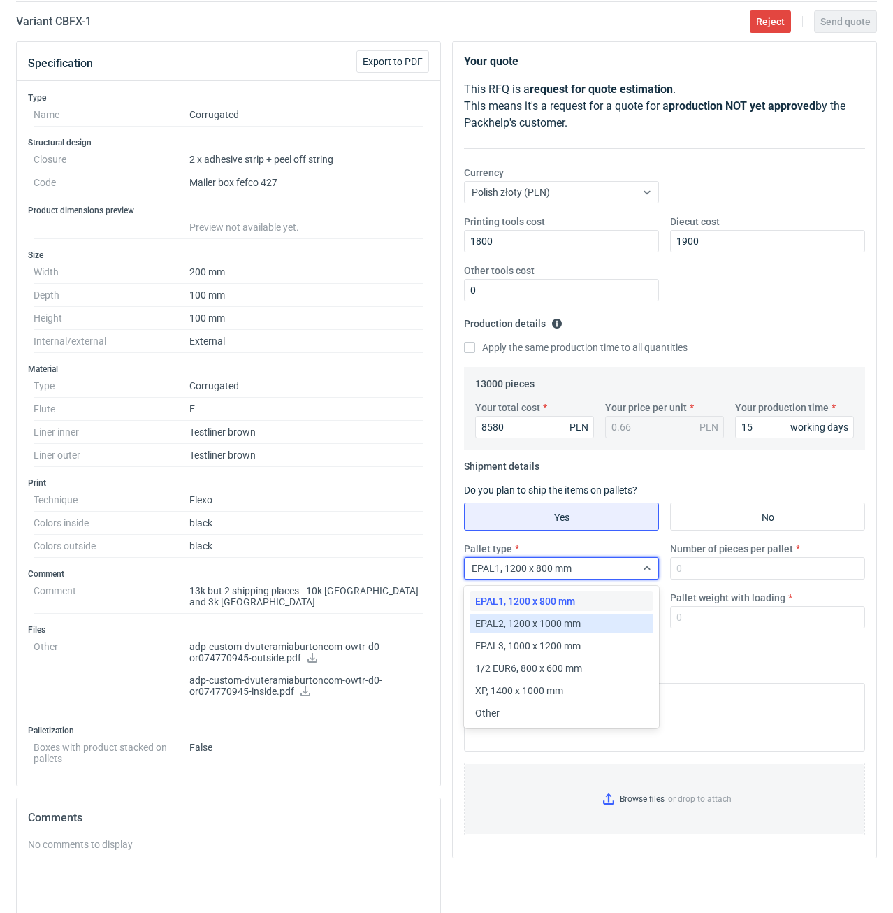
click at [606, 618] on div "EPAL2, 1200 x 1000 mm" at bounding box center [561, 624] width 173 height 14
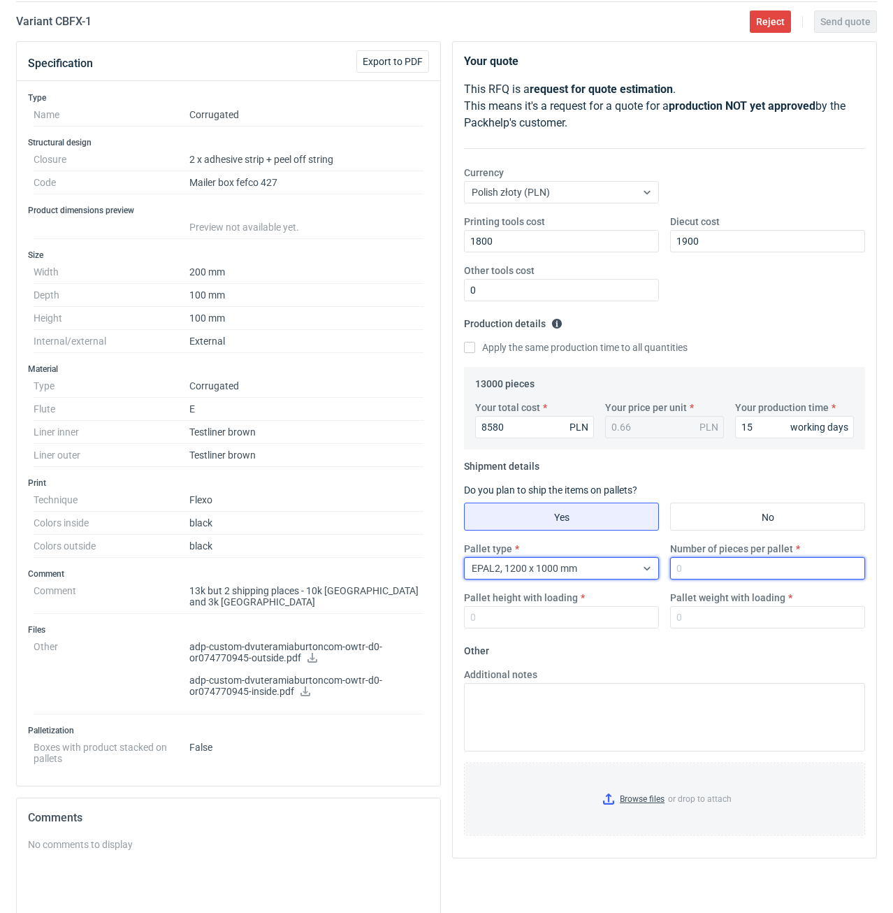
click at [699, 575] on input "Number of pieces per pallet" at bounding box center [767, 568] width 195 height 22
type input "4000"
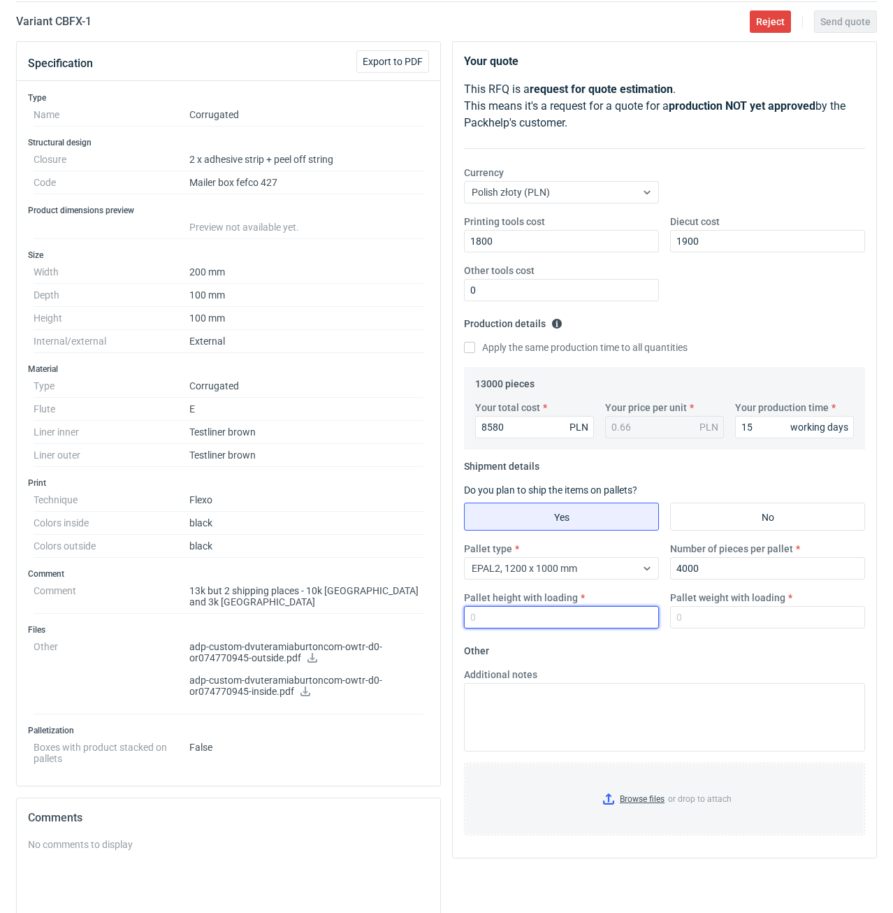
click at [596, 618] on input "Pallet height with loading" at bounding box center [561, 617] width 195 height 22
type input "1800"
click at [706, 617] on input "Pallet weight with loading" at bounding box center [767, 617] width 195 height 22
click at [604, 620] on input "1800" at bounding box center [561, 617] width 195 height 22
drag, startPoint x: 541, startPoint y: 420, endPoint x: 452, endPoint y: 426, distance: 89.0
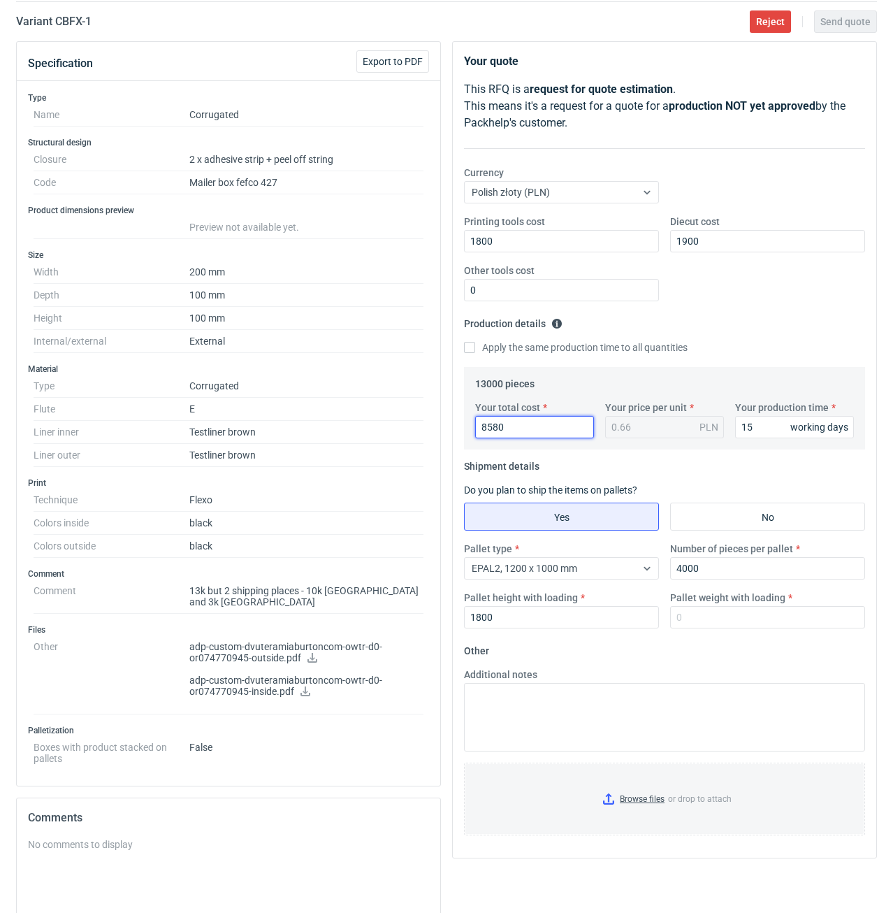
click at [475, 426] on input "8580" at bounding box center [534, 427] width 119 height 22
type input "8970"
type input "0.69"
type input "8970"
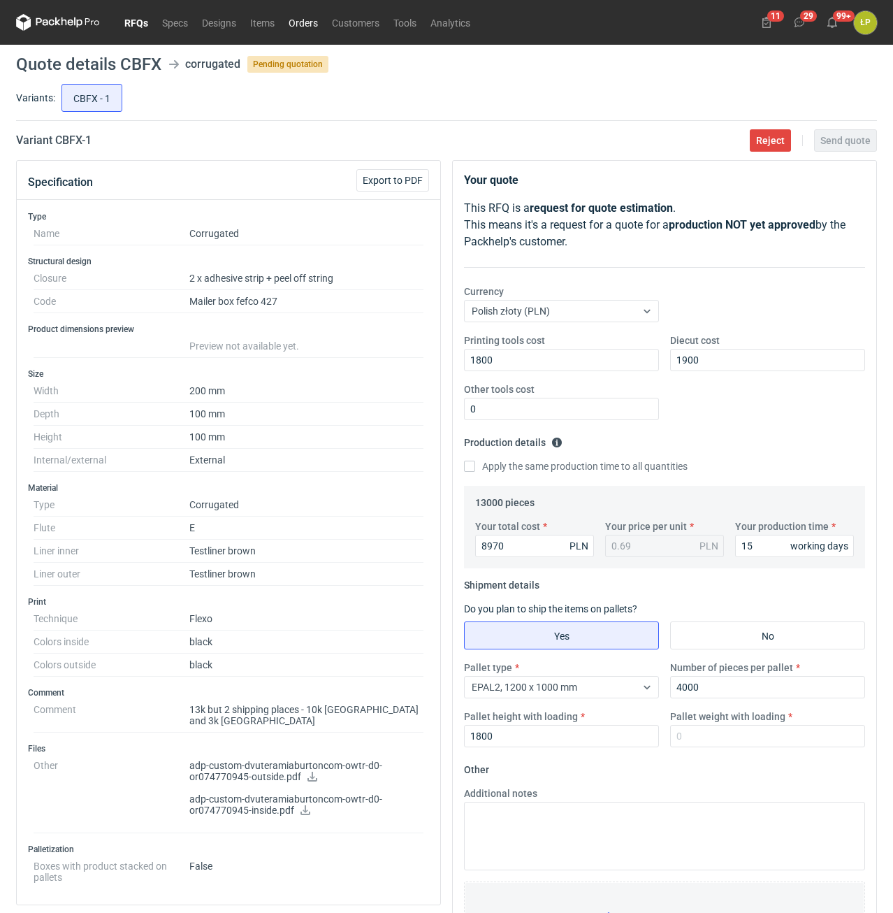
click at [312, 27] on link "Orders" at bounding box center [303, 22] width 43 height 17
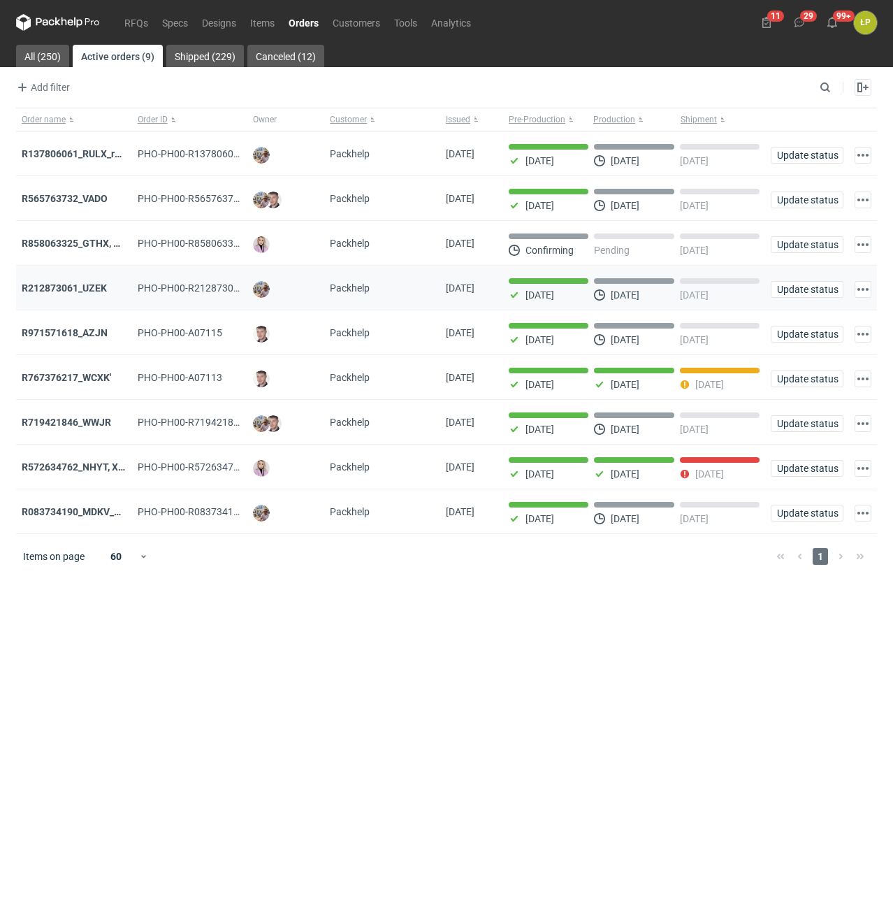
click at [86, 280] on div "R212873061_UZEK" at bounding box center [74, 288] width 116 height 45
click at [86, 287] on strong "R212873061_UZEK" at bounding box center [64, 287] width 85 height 11
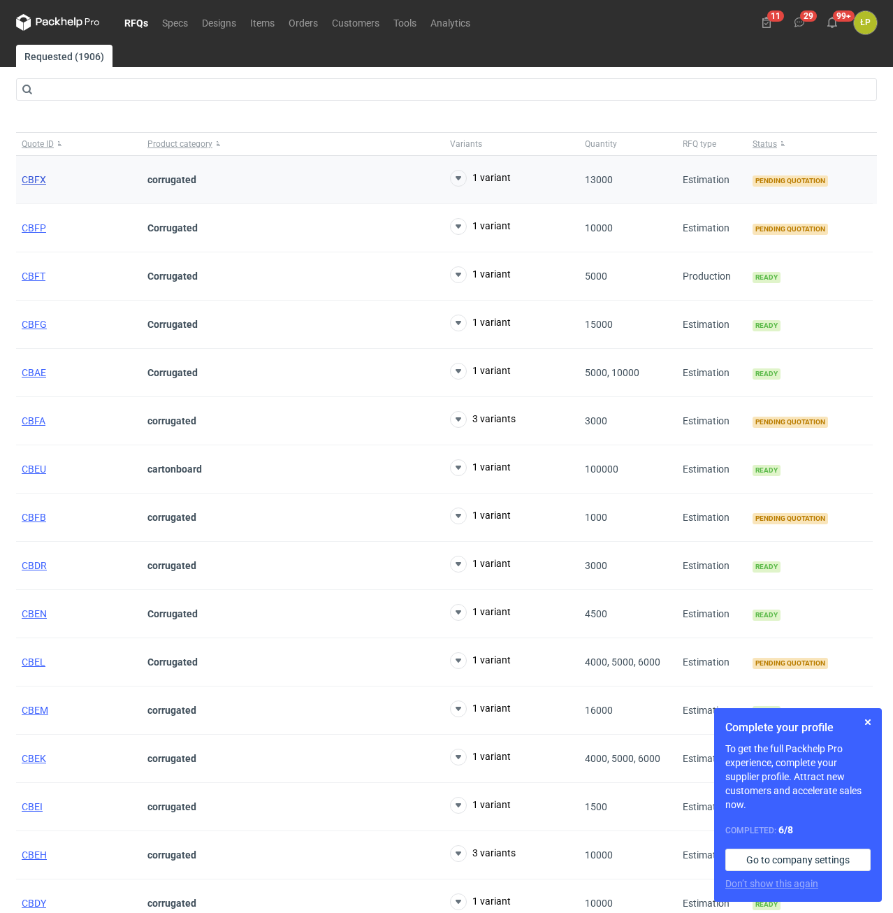
click at [37, 181] on span "CBFX" at bounding box center [34, 179] width 24 height 11
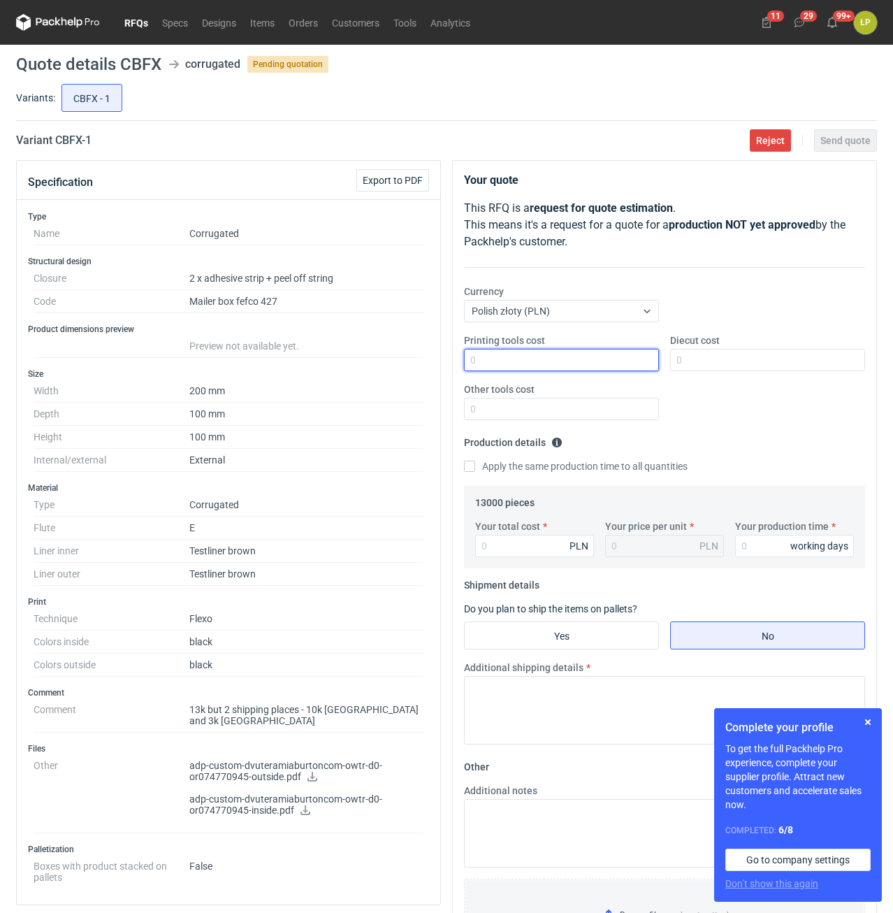
click at [556, 368] on input "Printing tools cost" at bounding box center [561, 360] width 195 height 22
type input "1800"
click at [724, 362] on input "Diecut cost" at bounding box center [767, 360] width 195 height 22
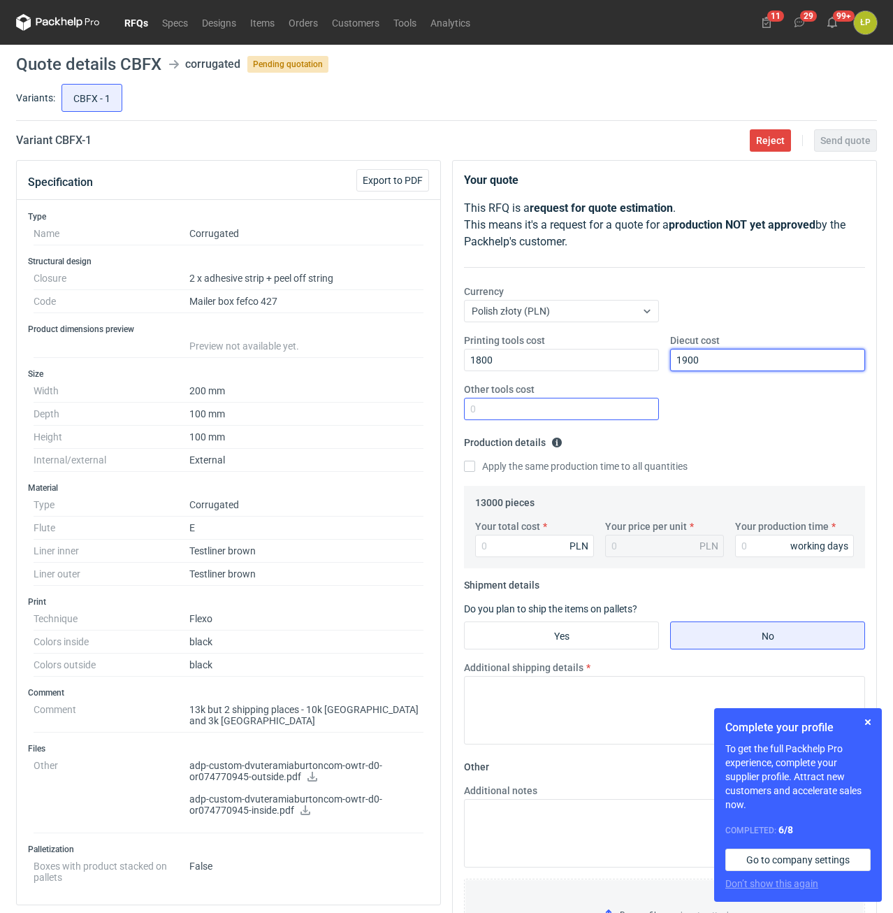
type input "1900"
click at [629, 418] on input "Other tools cost" at bounding box center [561, 409] width 195 height 22
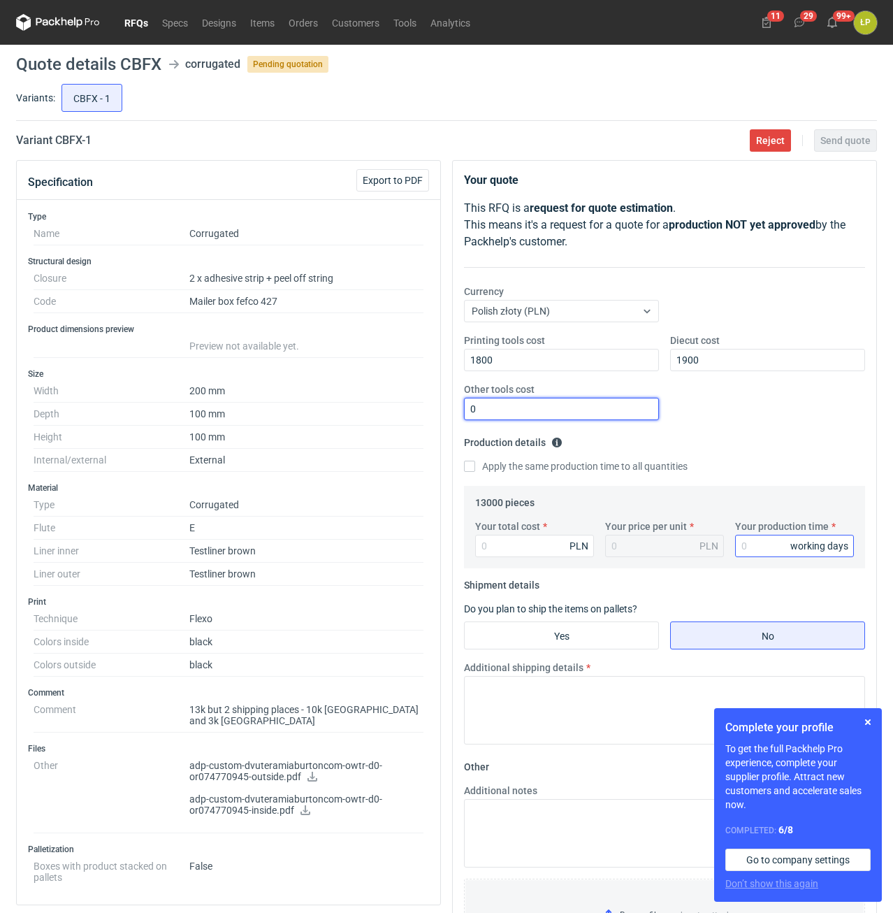
type input "0"
click at [776, 545] on input "Your production time" at bounding box center [794, 546] width 119 height 22
type input "15"
drag, startPoint x: 549, startPoint y: 543, endPoint x: 573, endPoint y: 572, distance: 37.2
click at [549, 544] on input "Your total cost" at bounding box center [534, 546] width 119 height 22
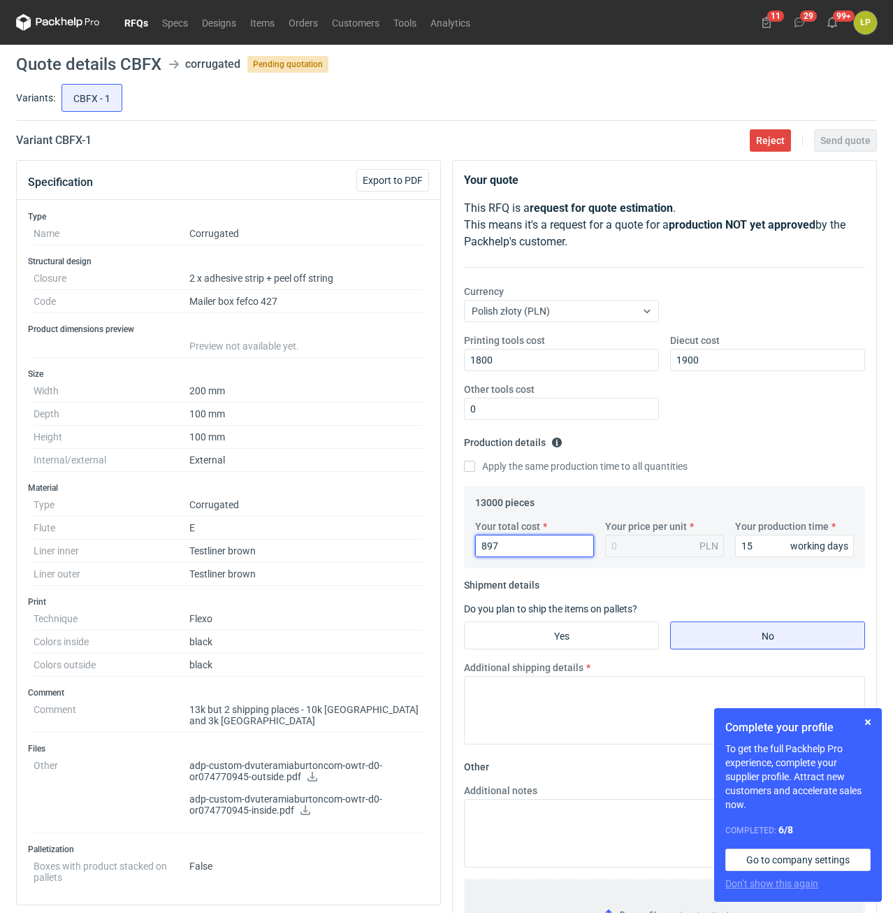
type input "8970"
type input "0.69"
type input "8970"
click at [605, 627] on input "Yes" at bounding box center [562, 635] width 194 height 27
radio input "true"
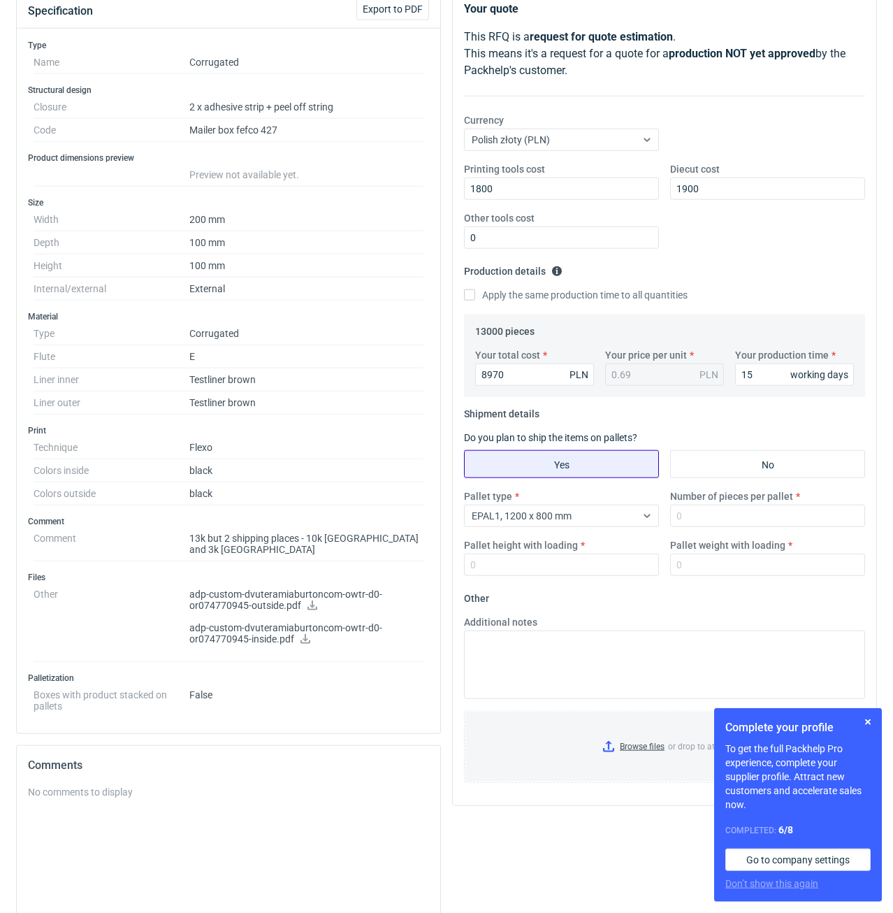
scroll to position [327, 0]
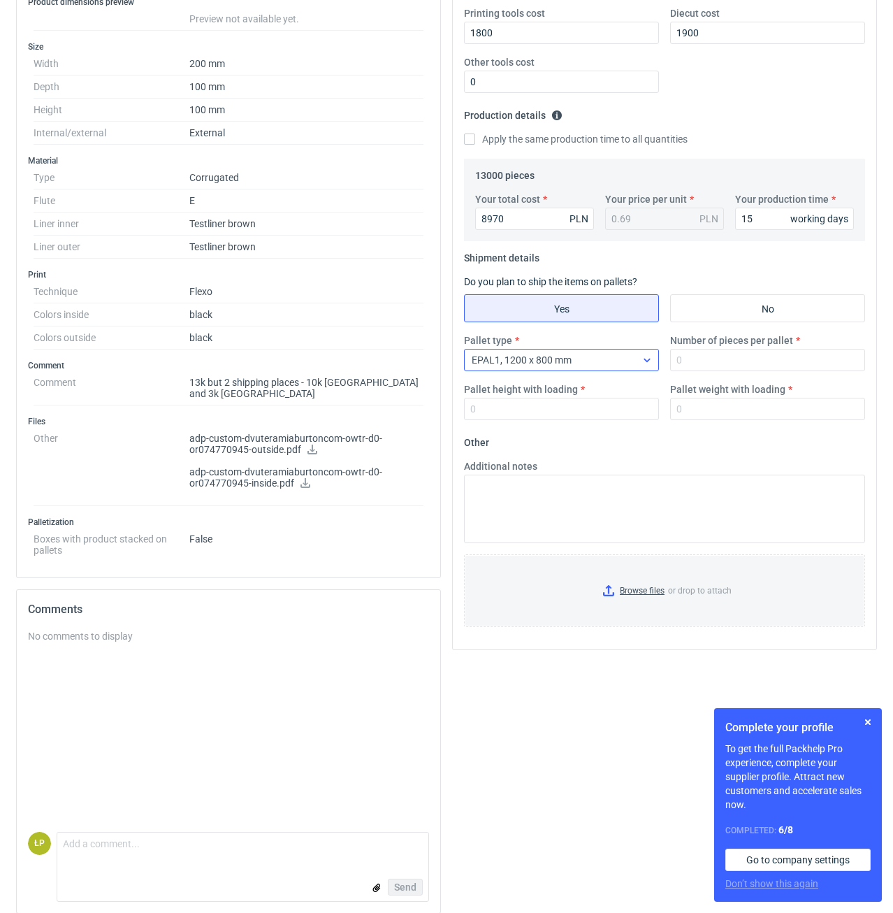
click at [587, 364] on div "EPAL1, 1200 x 800 mm" at bounding box center [550, 360] width 171 height 20
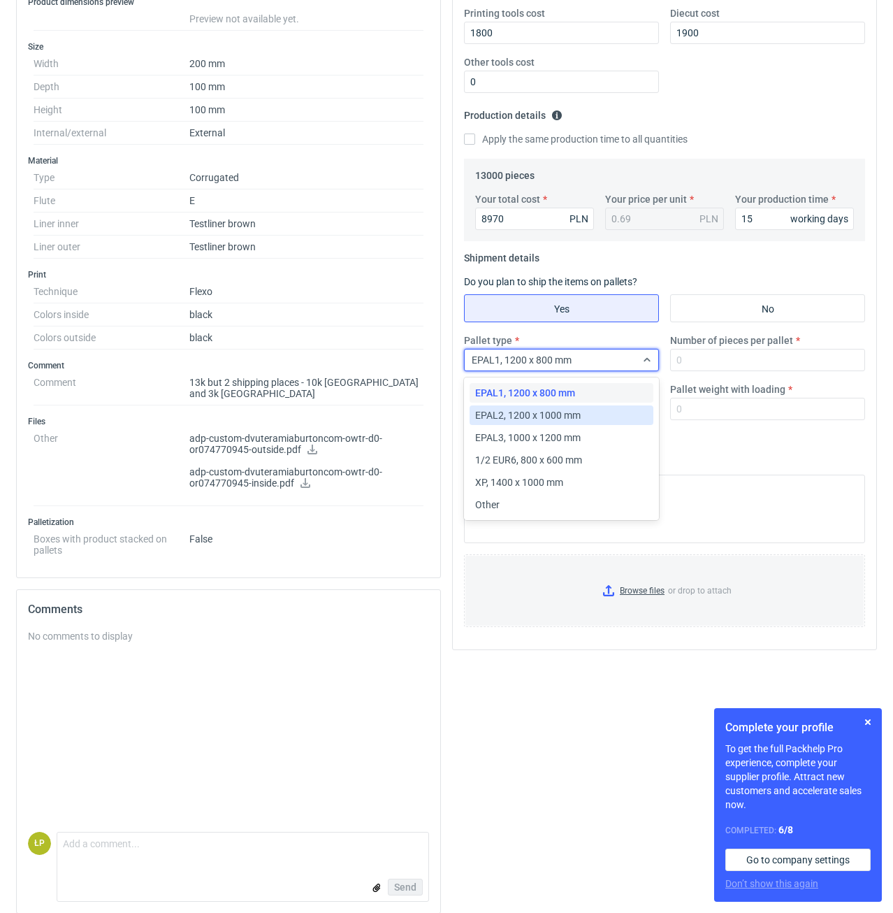
click at [578, 410] on span "EPAL2, 1200 x 1000 mm" at bounding box center [528, 415] width 106 height 14
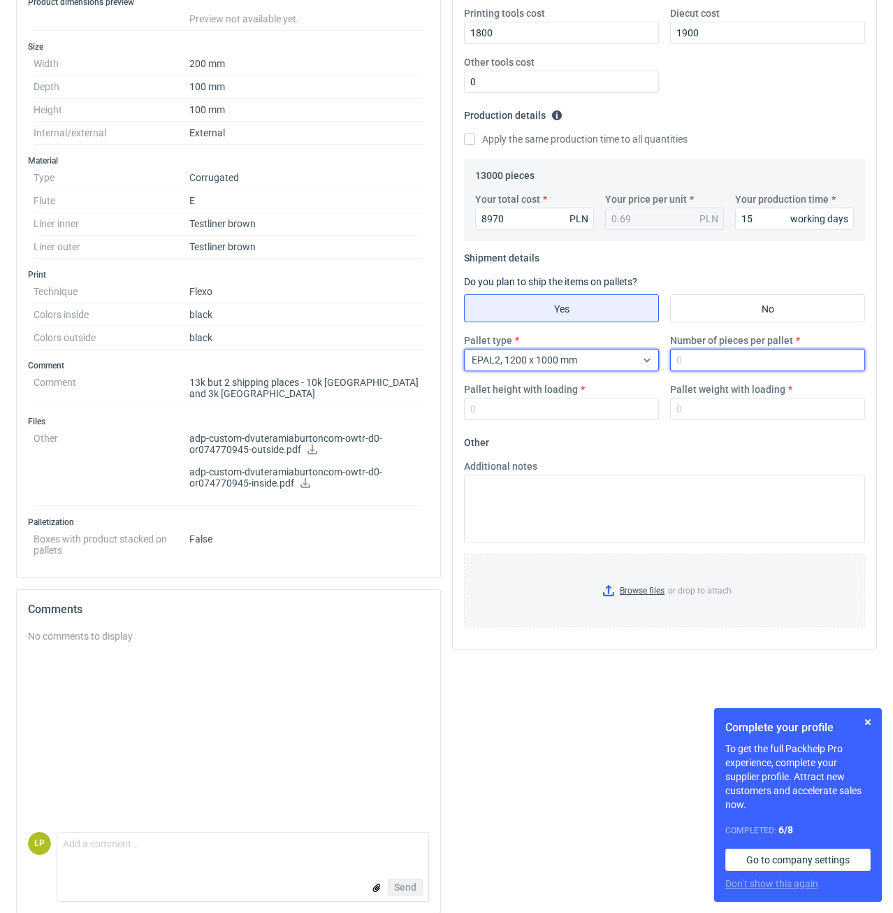
click at [696, 361] on input "Number of pieces per pallet" at bounding box center [767, 360] width 195 height 22
type input "4000"
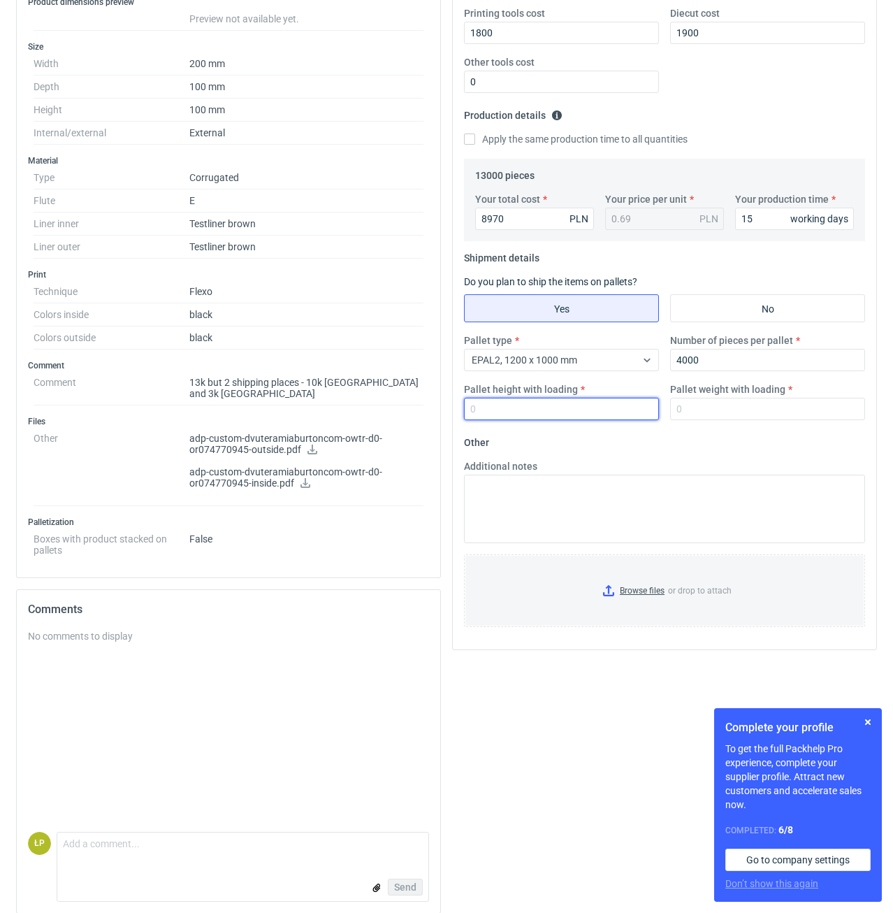
click at [601, 412] on input "Pallet height with loading" at bounding box center [561, 409] width 195 height 22
type input "1800"
click at [690, 405] on input "Pallet weight with loading" at bounding box center [767, 409] width 195 height 22
click at [691, 425] on div "Pallet type EPAL2, 1200 x 1000 mm Number of pieces per pallet 4000 Pallet heigh…" at bounding box center [665, 382] width 412 height 98
click at [693, 410] on input "Pallet weight with loading" at bounding box center [767, 409] width 195 height 22
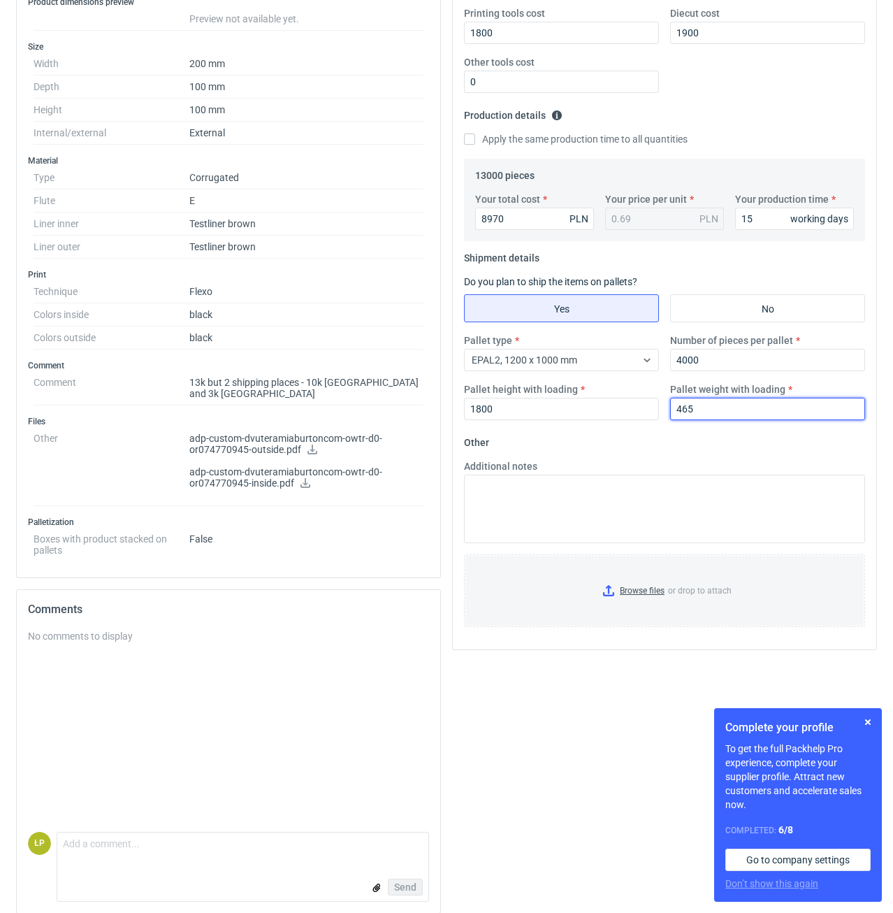
type input "465"
click at [686, 454] on fieldset "Other Additional notes Browse files or drop to attach" at bounding box center [664, 534] width 401 height 207
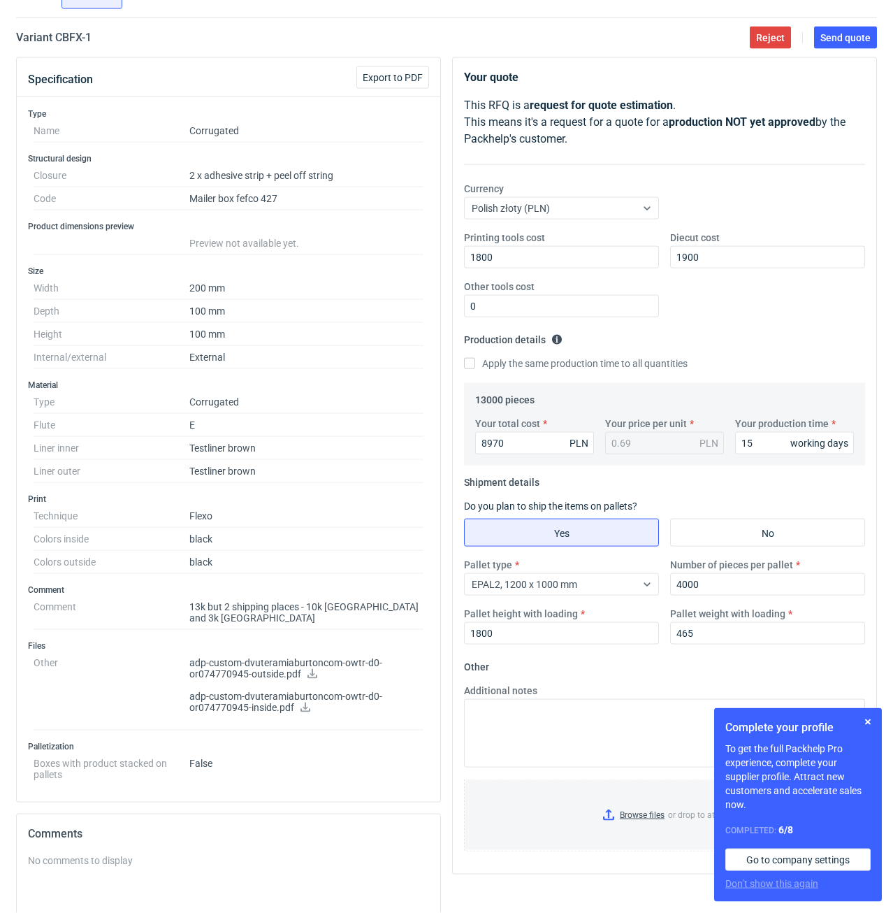
scroll to position [0, 0]
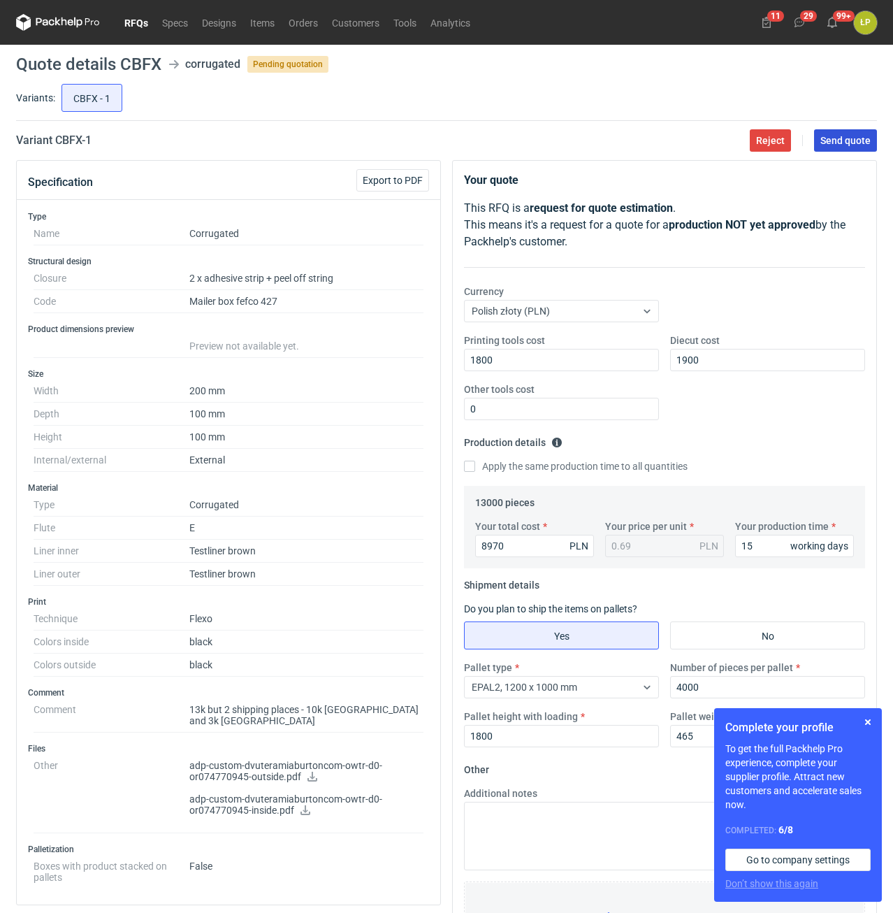
click at [826, 150] on button "Send quote" at bounding box center [845, 140] width 63 height 22
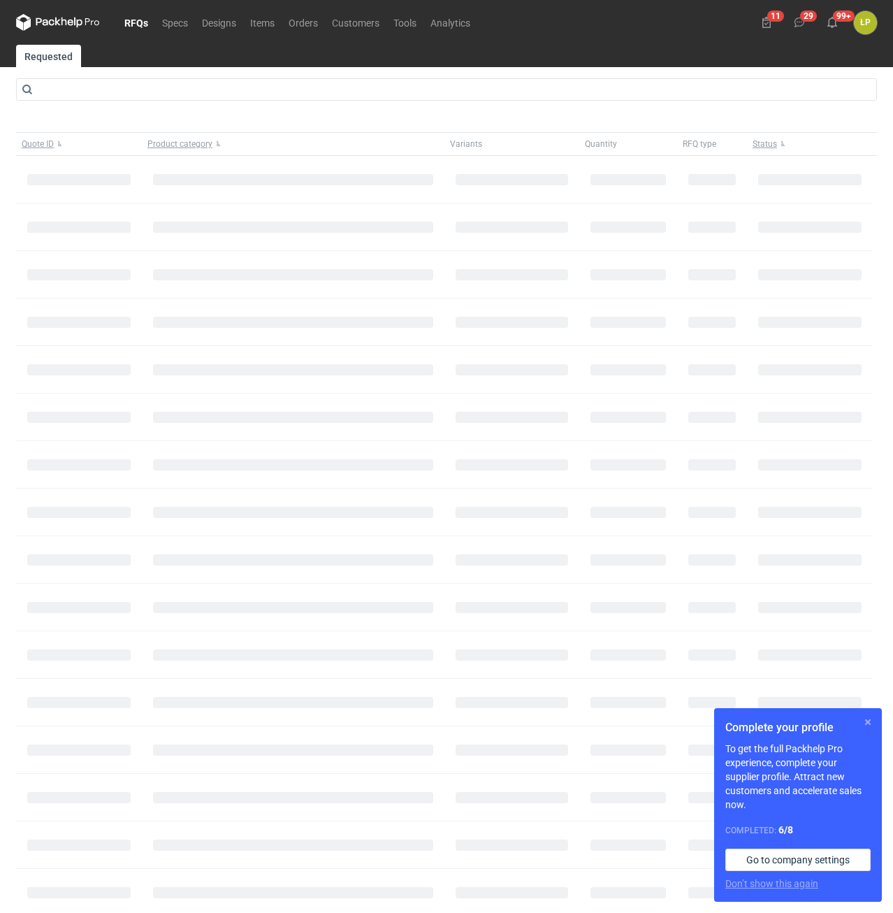
click at [864, 724] on button "button" at bounding box center [868, 722] width 17 height 17
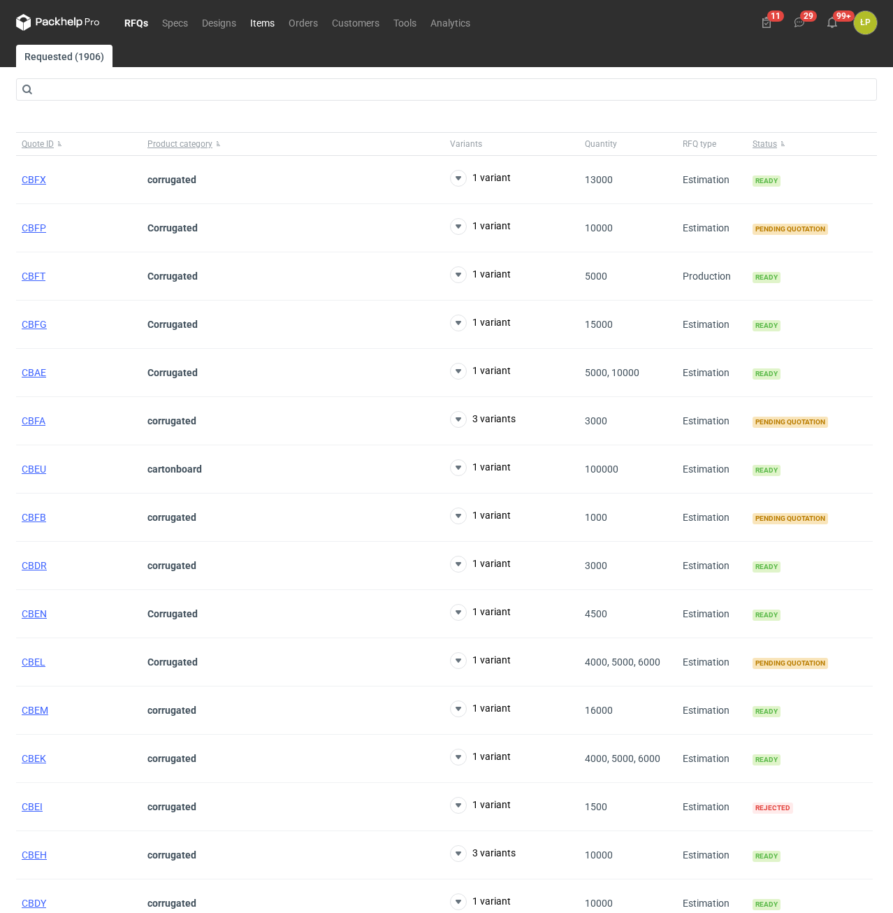
click at [252, 22] on link "Items" at bounding box center [262, 22] width 38 height 17
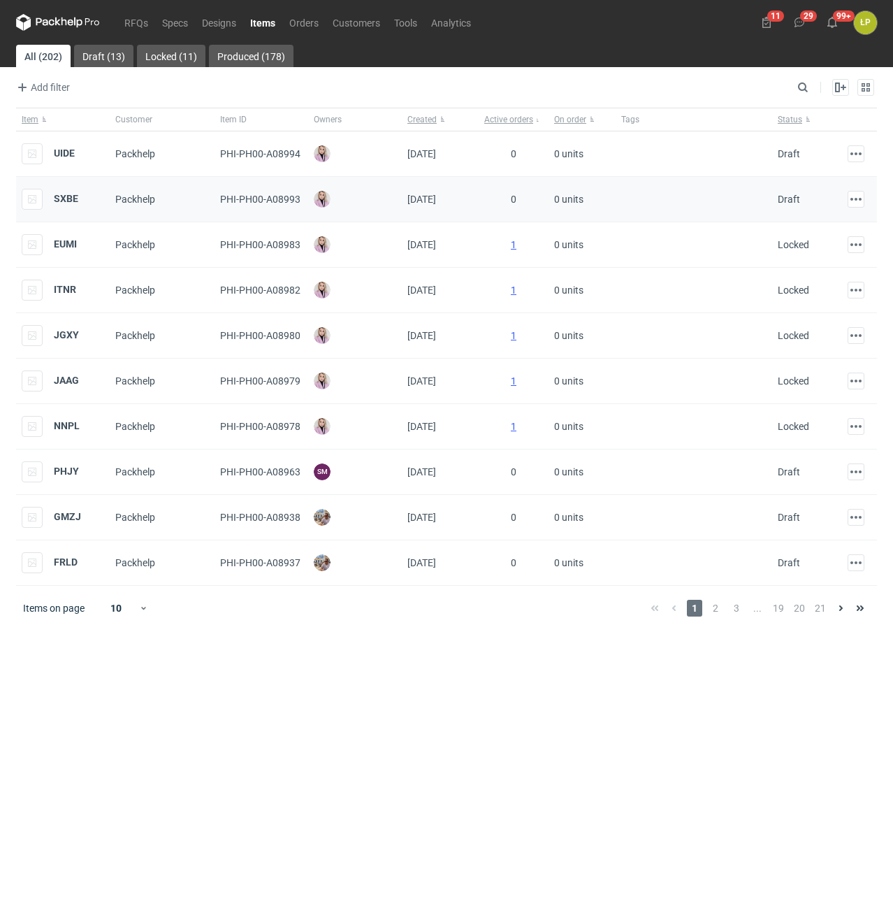
click at [70, 207] on div "SXBE" at bounding box center [50, 199] width 57 height 21
click at [63, 196] on strong "SXBE" at bounding box center [66, 198] width 24 height 11
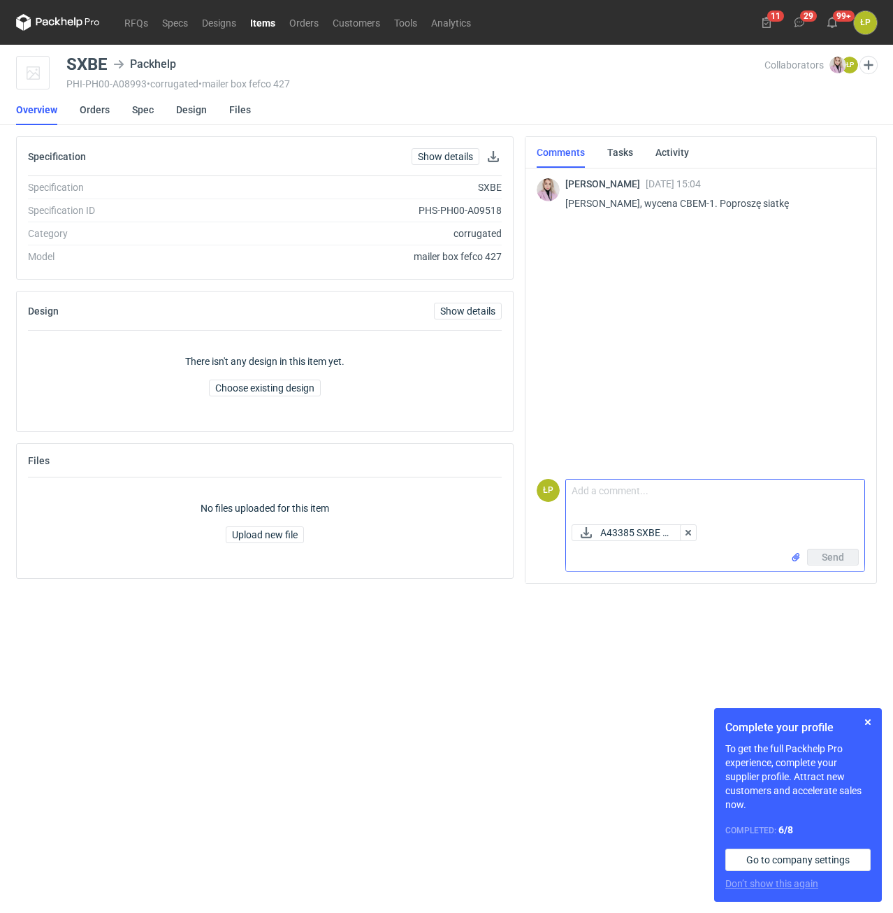
click at [637, 482] on textarea "Comment message" at bounding box center [715, 499] width 298 height 39
type textarea "w załączniku."
click at [825, 560] on span "Send" at bounding box center [833, 557] width 22 height 10
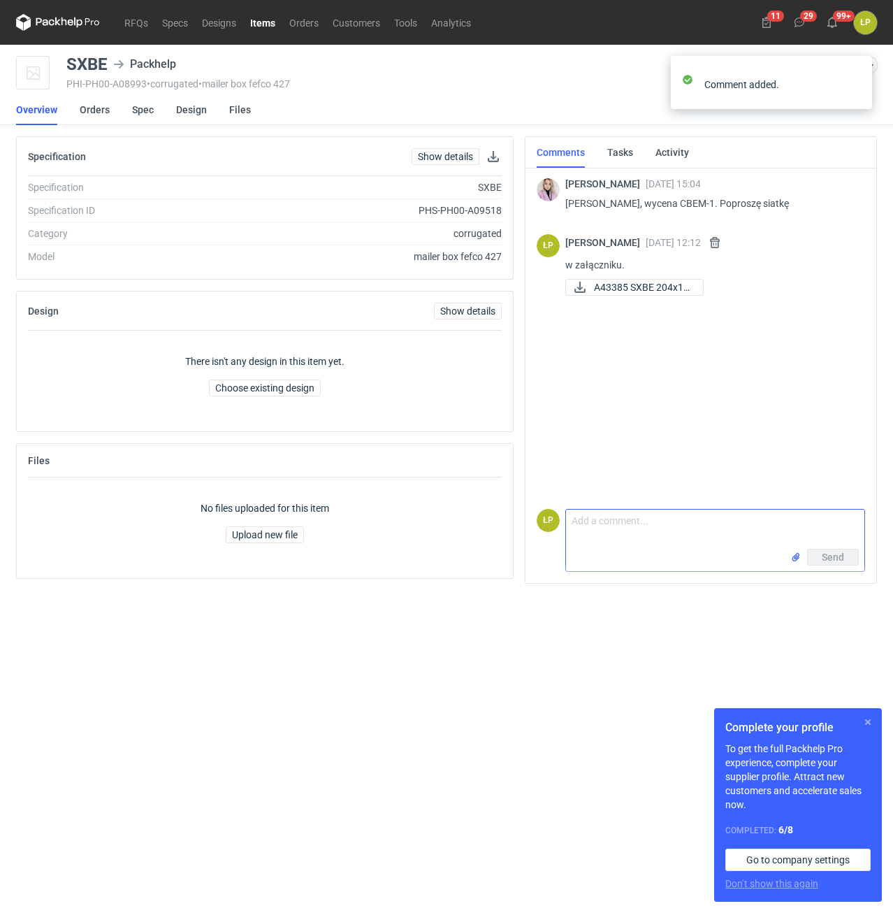
click at [869, 728] on button "button" at bounding box center [868, 722] width 17 height 17
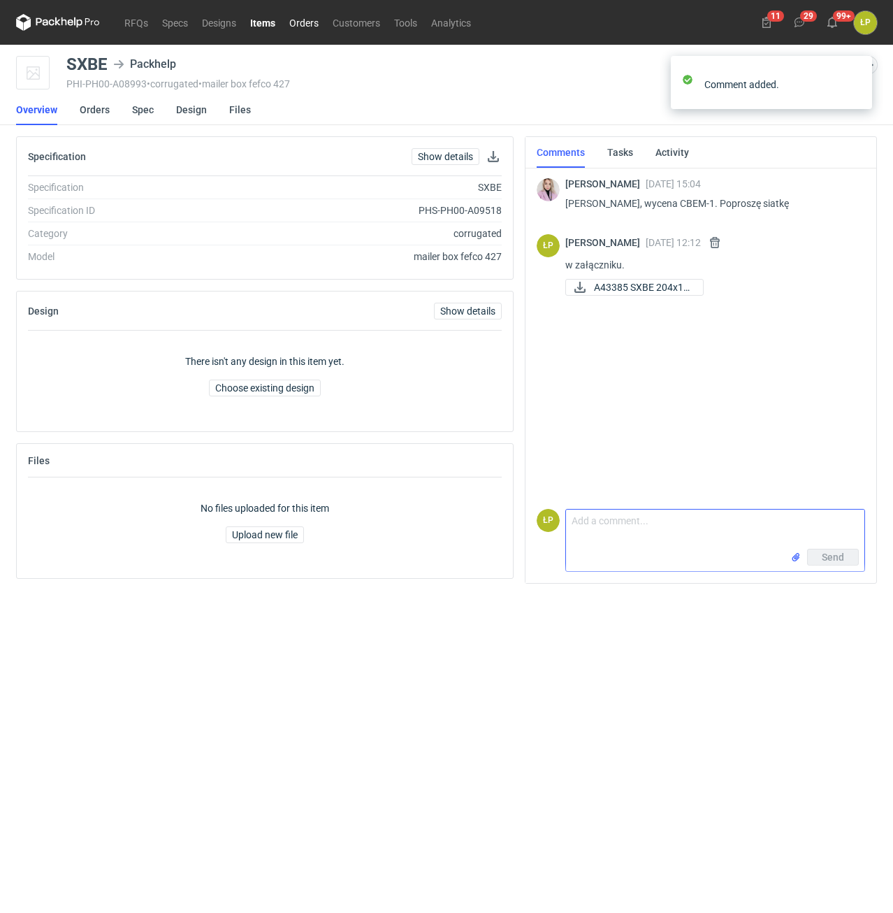
click at [305, 22] on link "Orders" at bounding box center [303, 22] width 43 height 17
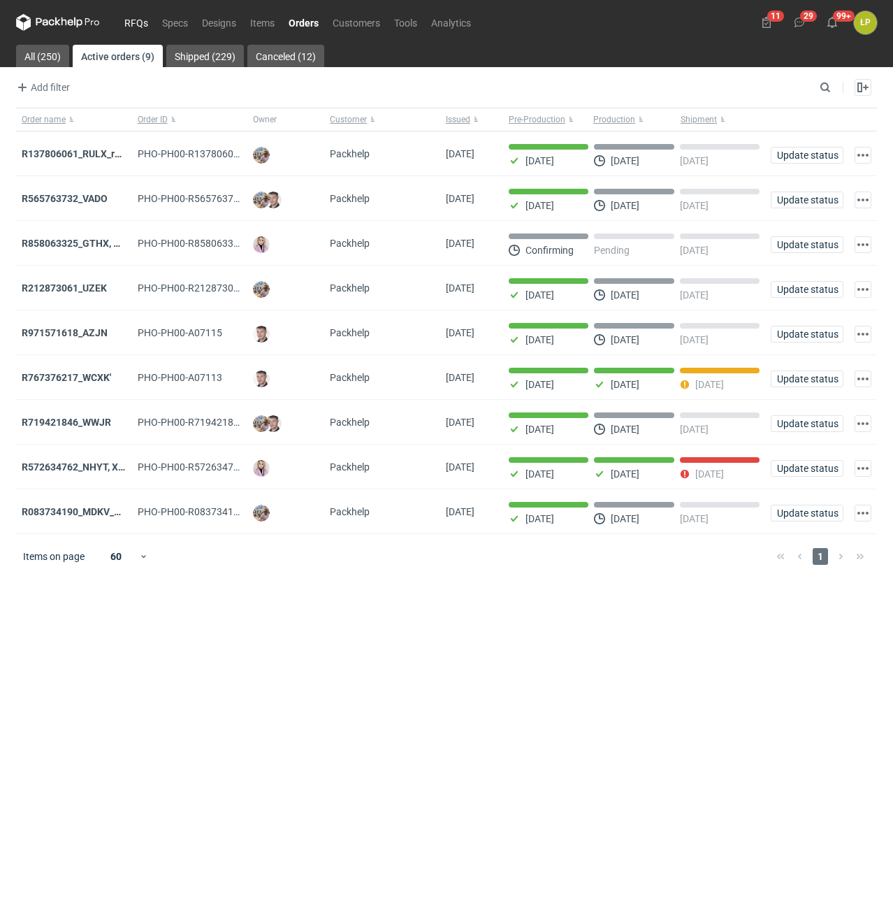
click at [150, 24] on link "RFQs" at bounding box center [136, 22] width 38 height 17
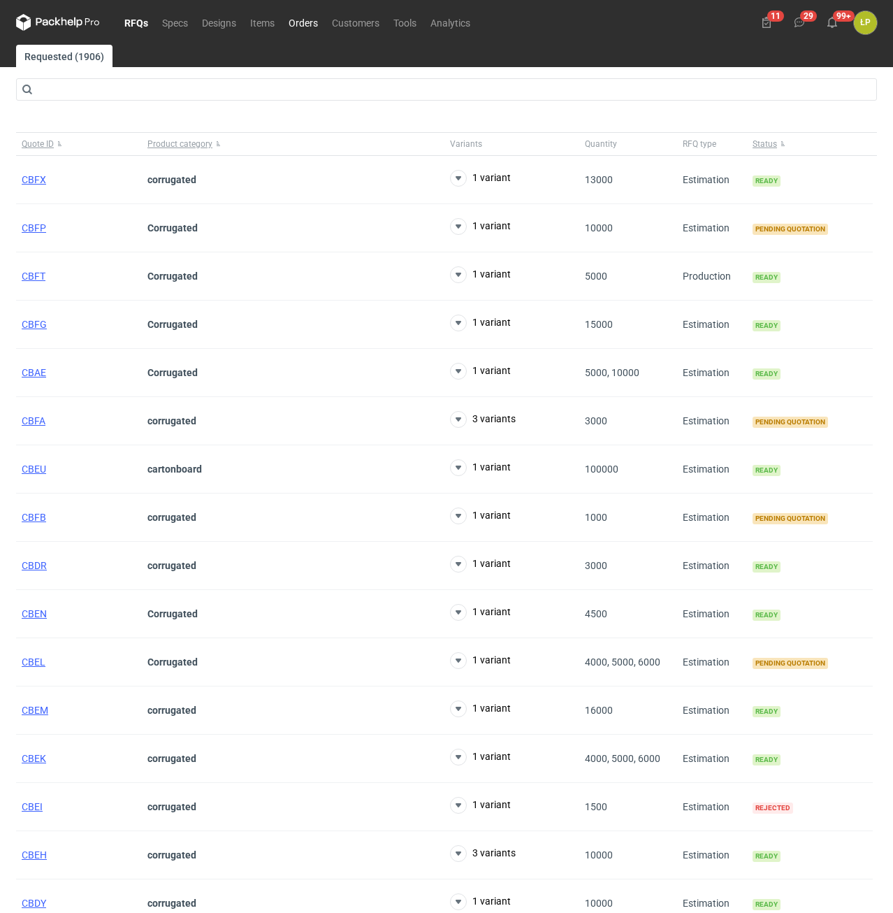
click at [301, 18] on link "Orders" at bounding box center [303, 22] width 43 height 17
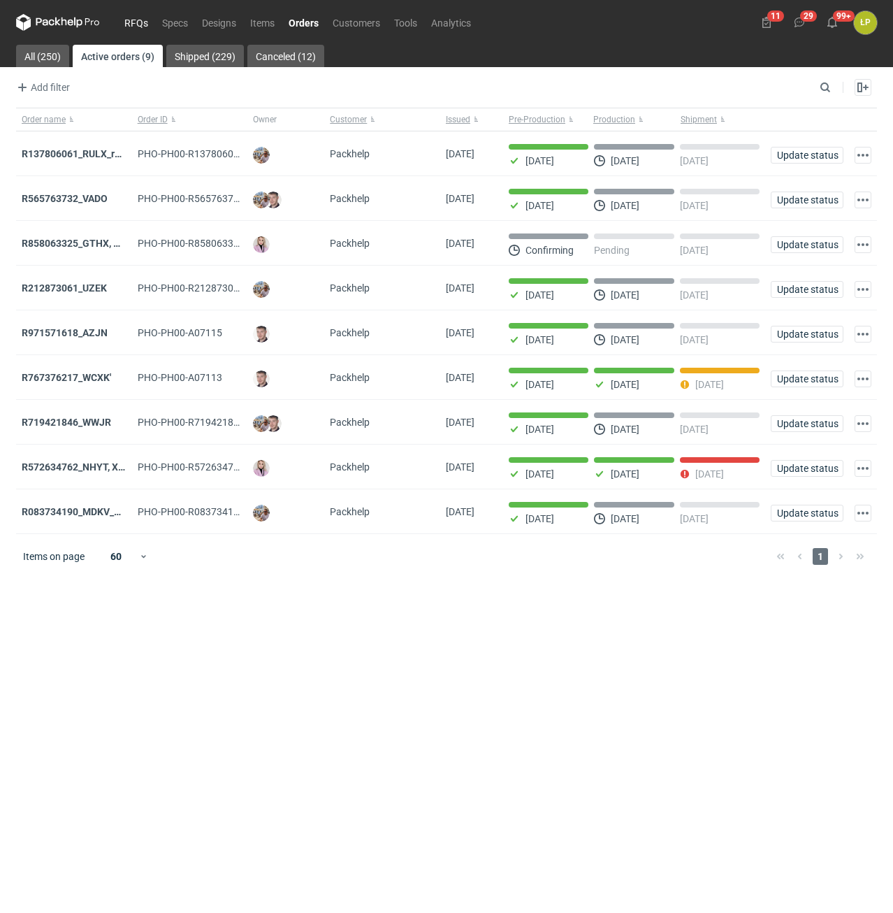
click at [145, 20] on link "RFQs" at bounding box center [136, 22] width 38 height 17
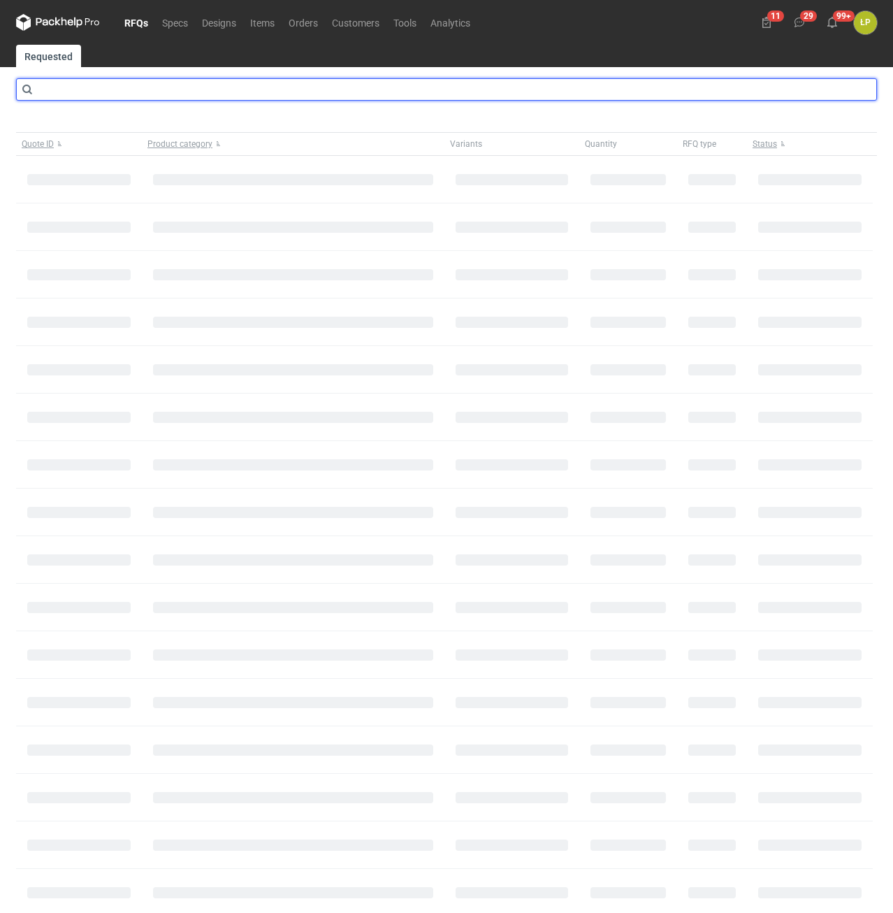
click at [148, 82] on input "text" at bounding box center [446, 89] width 861 height 22
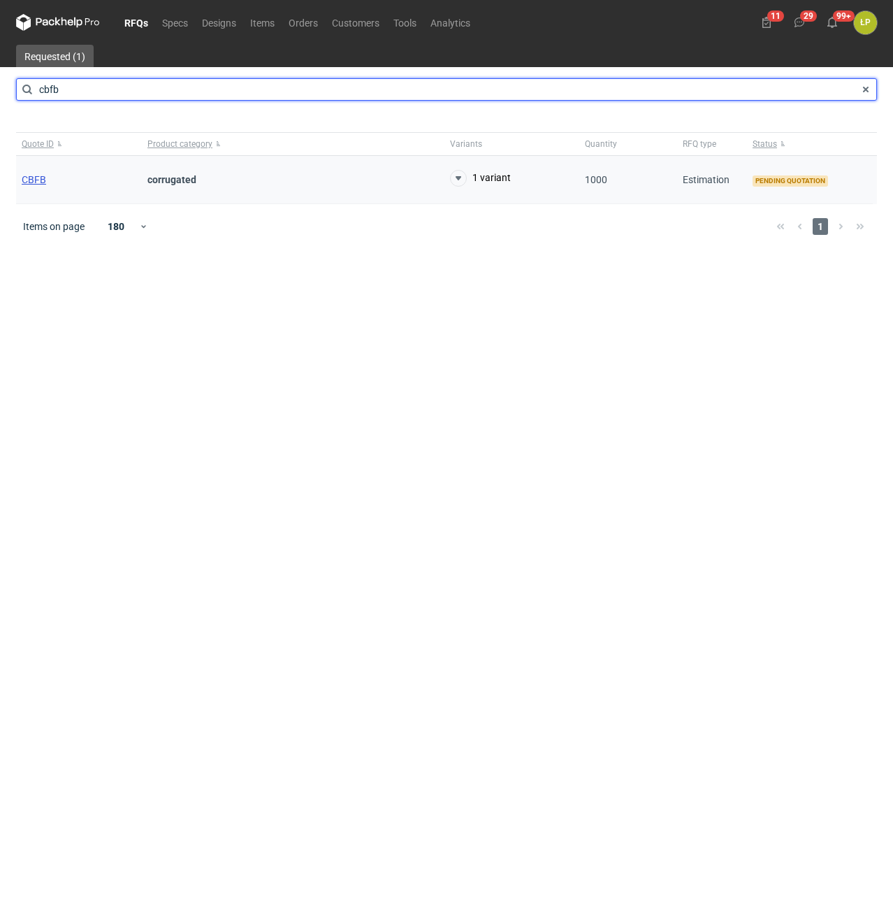
type input "cbfb"
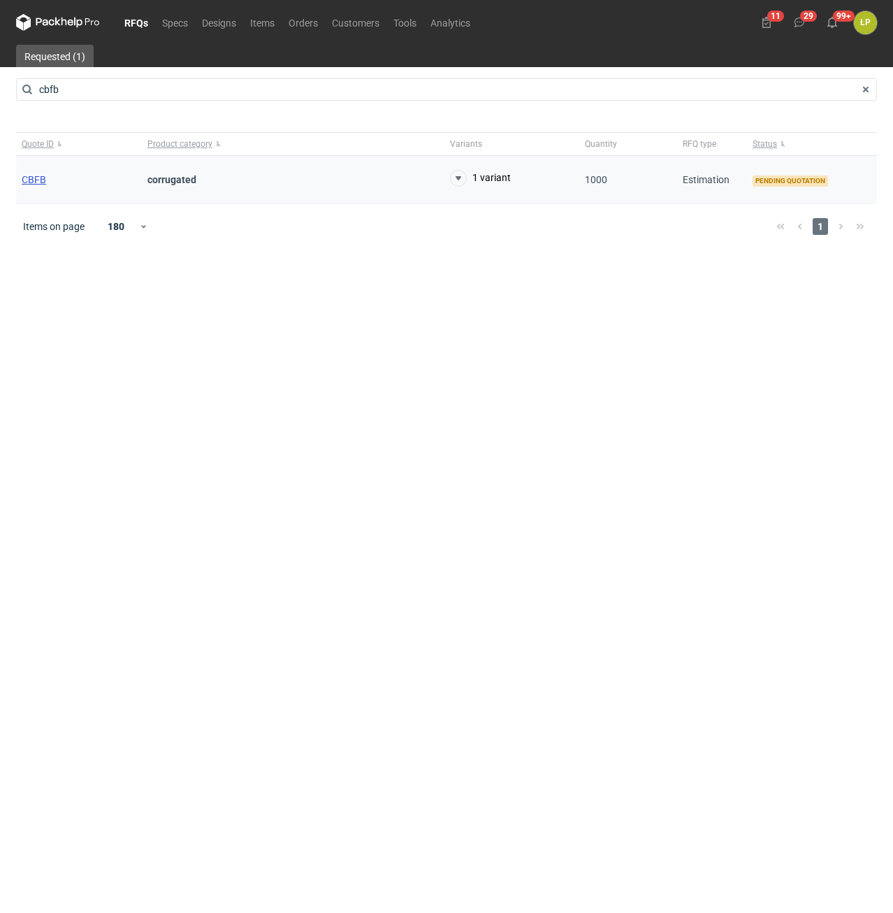
click at [43, 181] on span "CBFB" at bounding box center [34, 179] width 24 height 11
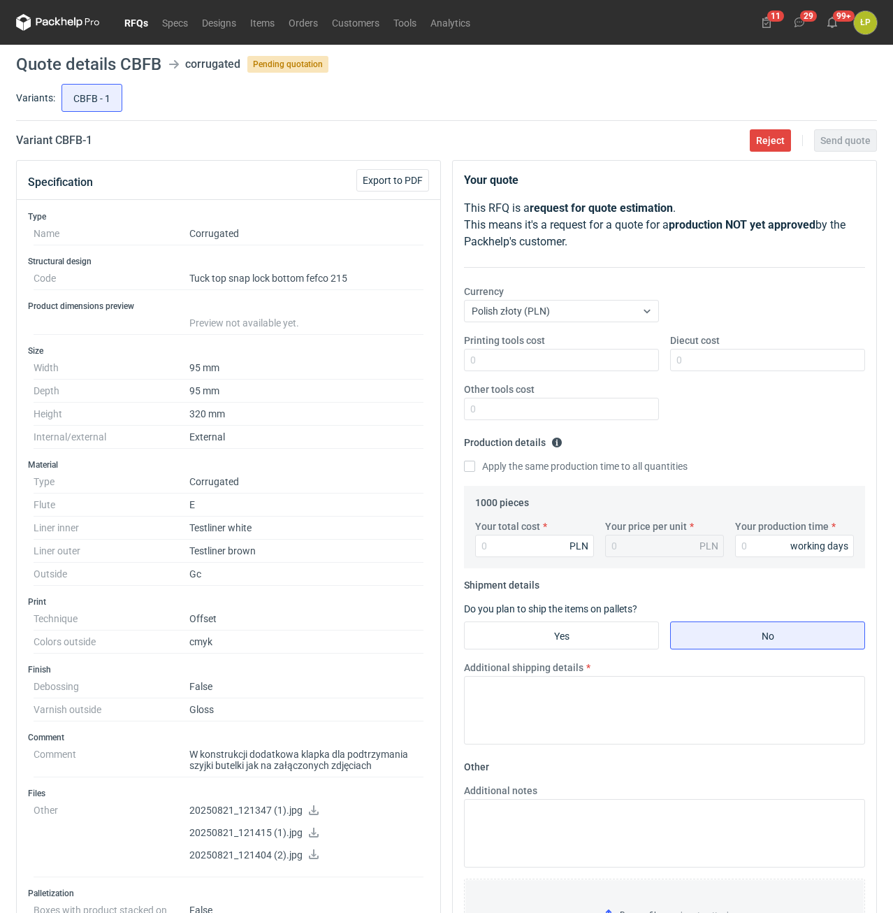
click at [310, 812] on icon at bounding box center [313, 810] width 11 height 10
click at [312, 828] on icon at bounding box center [314, 833] width 10 height 10
click at [312, 854] on icon at bounding box center [314, 854] width 10 height 10
click at [774, 147] on button "Reject" at bounding box center [770, 140] width 41 height 22
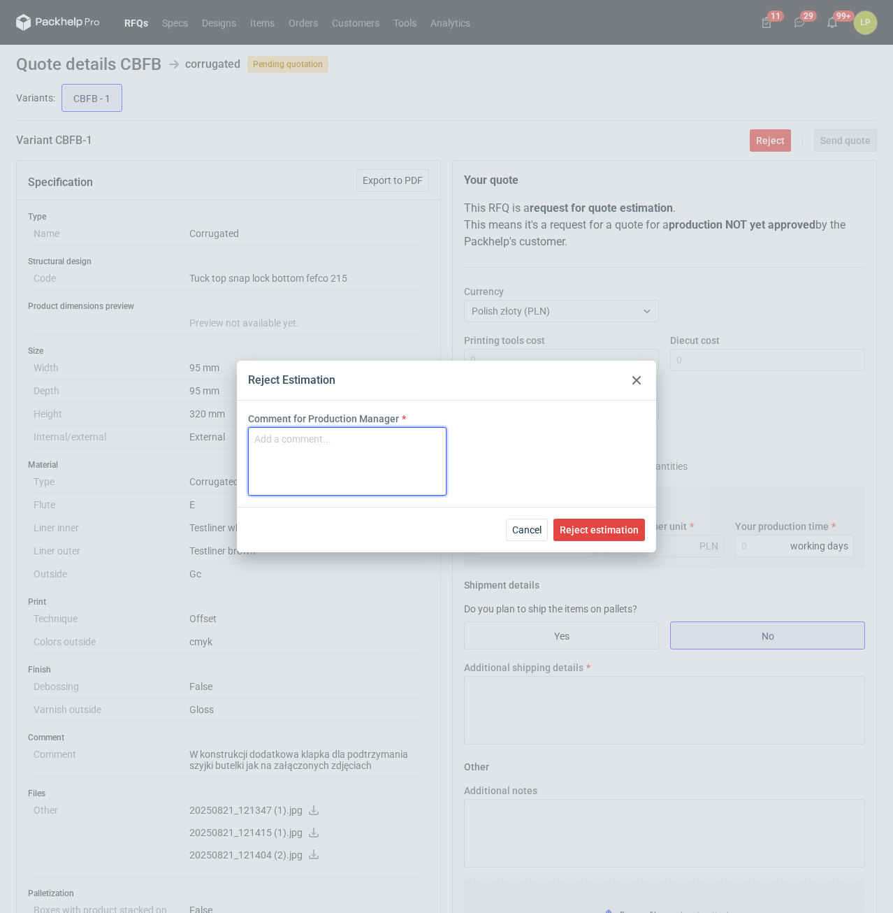
click at [326, 458] on textarea "Comment for Production Manager" at bounding box center [347, 461] width 199 height 69
type textarea "MOQ 1800"
click at [575, 529] on span "Reject estimation" at bounding box center [599, 530] width 79 height 10
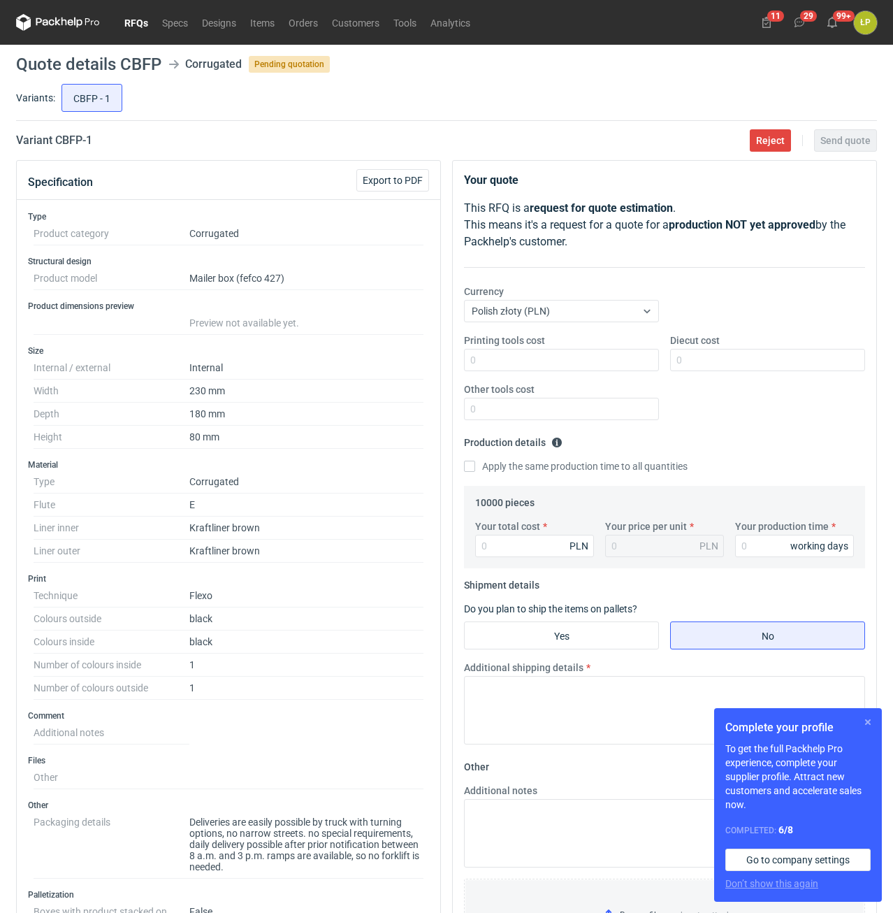
click at [867, 720] on button "button" at bounding box center [868, 722] width 17 height 17
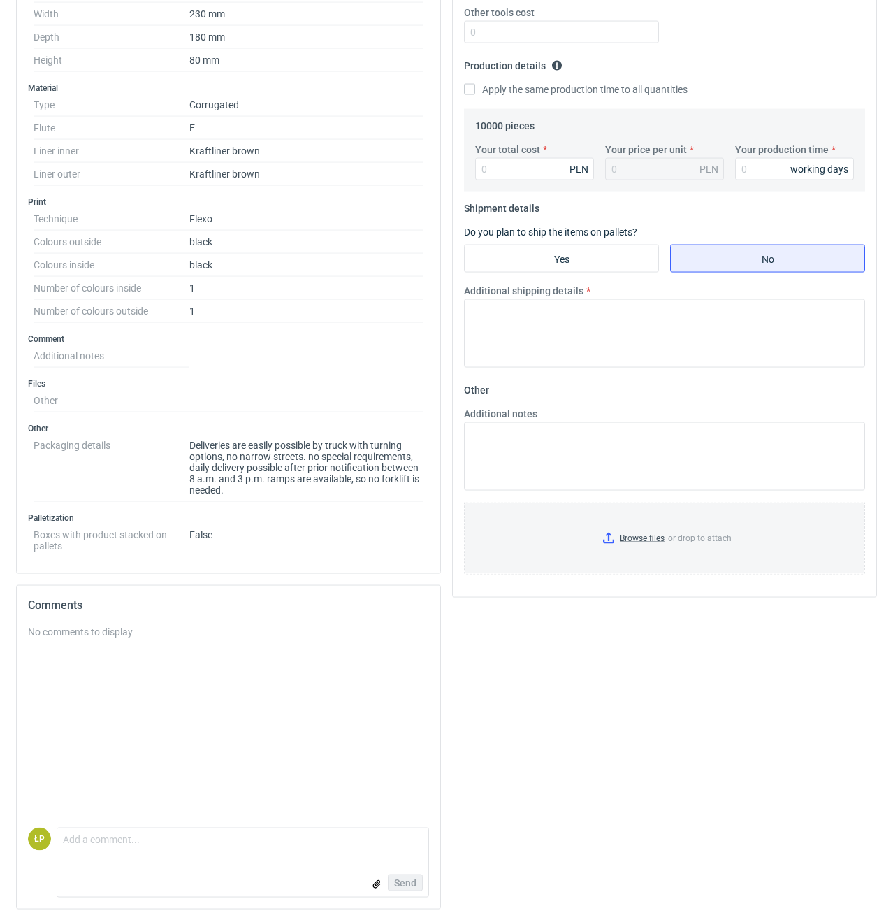
scroll to position [384, 0]
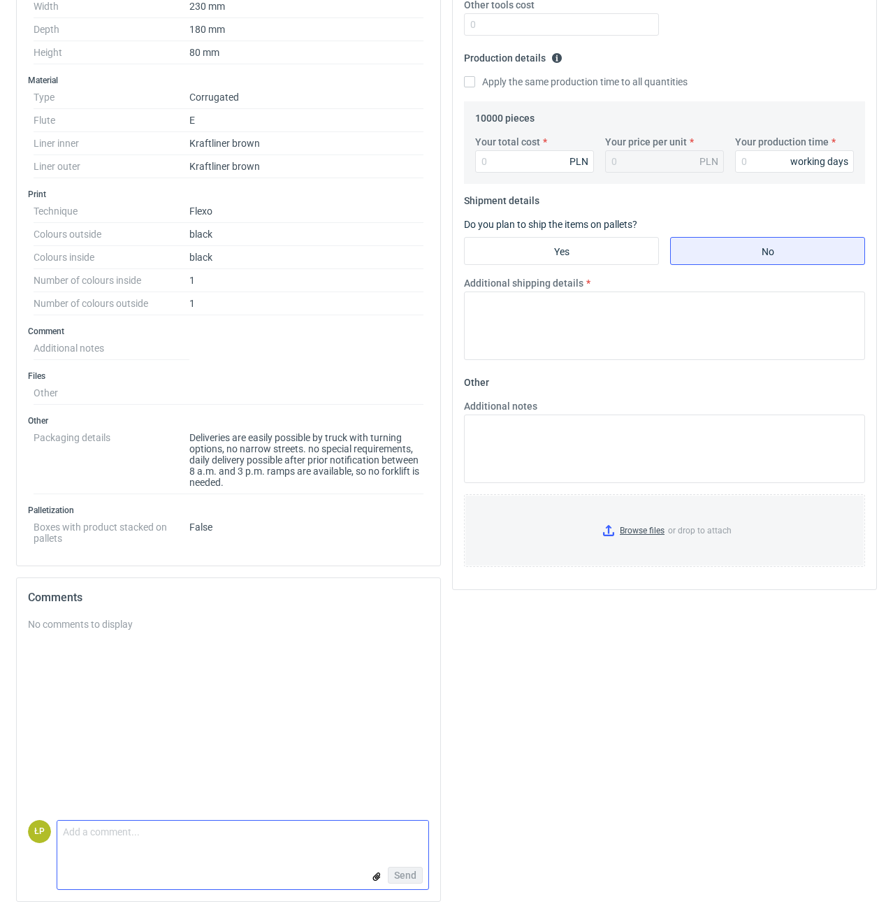
click at [301, 833] on textarea "Comment message" at bounding box center [242, 835] width 371 height 29
type textarea "Dzień [PERSON_NAME], reorder? ZHQB"
click at [406, 877] on span "Send" at bounding box center [405, 875] width 22 height 10
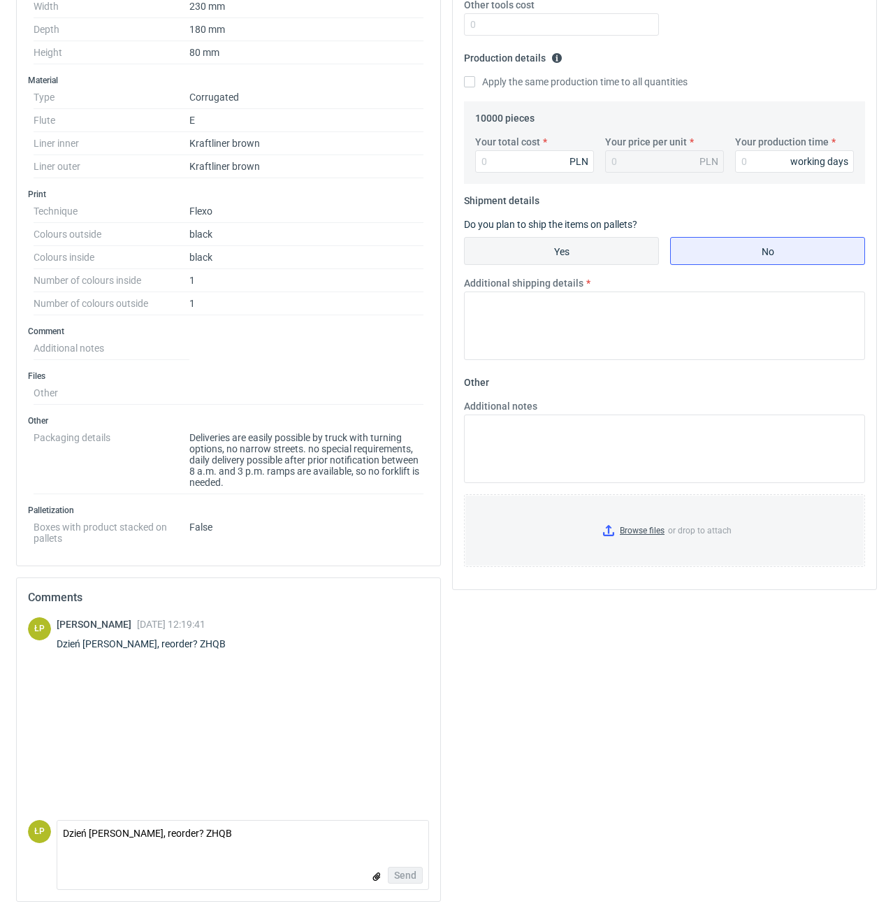
scroll to position [0, 0]
